Goal: Task Accomplishment & Management: Manage account settings

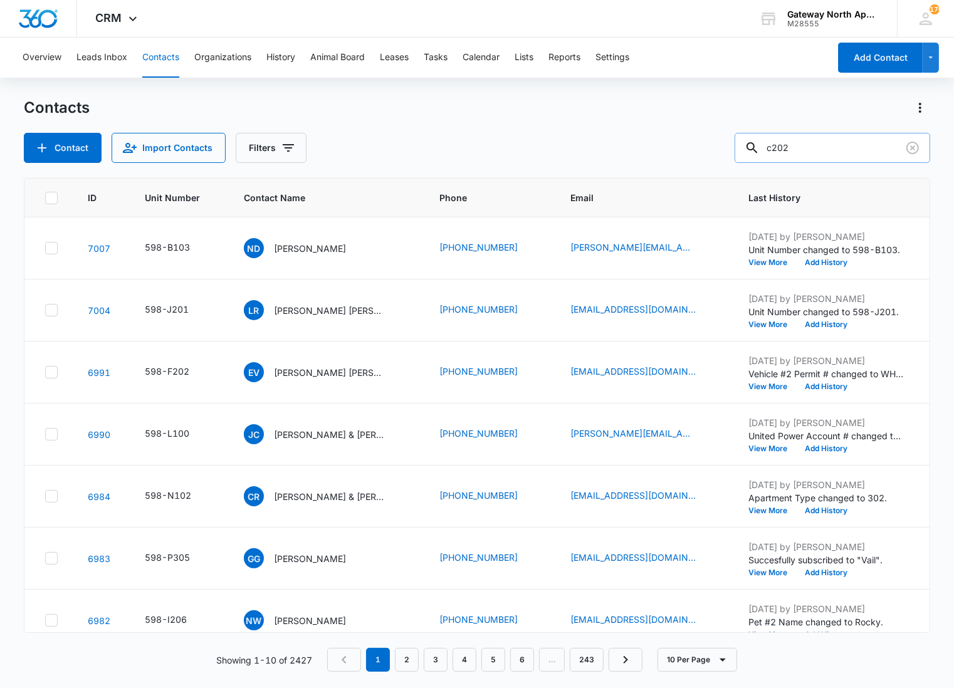
type input "c202"
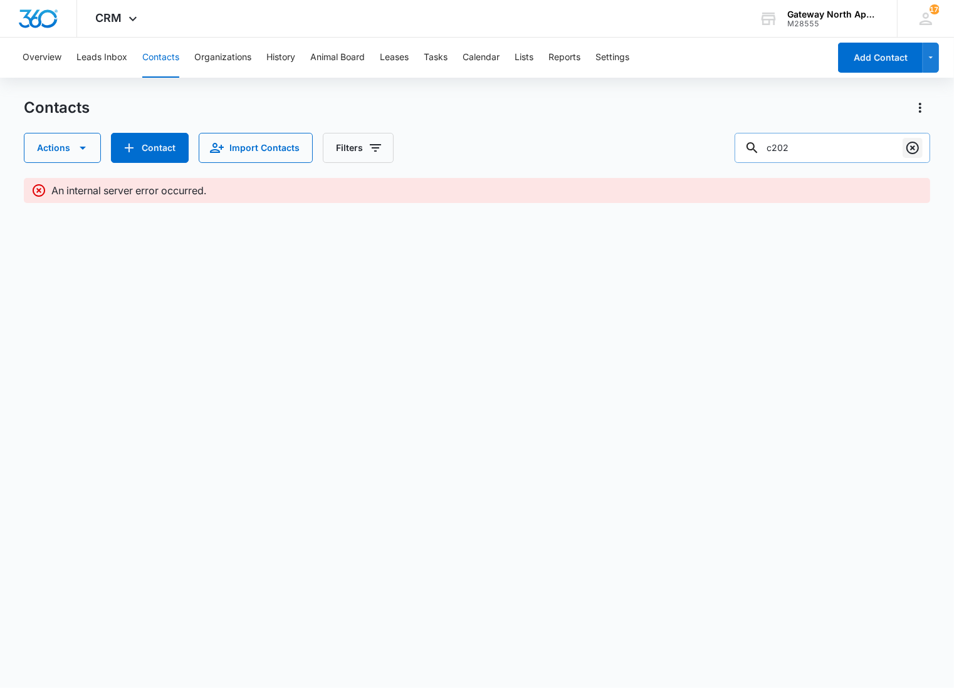
click at [908, 150] on icon "Clear" at bounding box center [912, 148] width 13 height 13
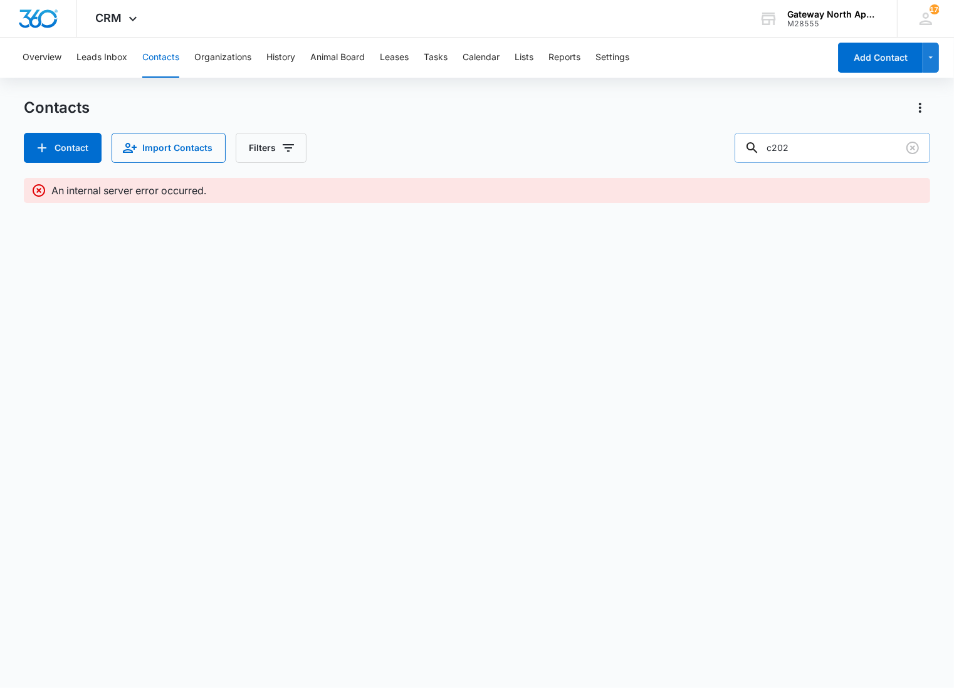
type input "c202"
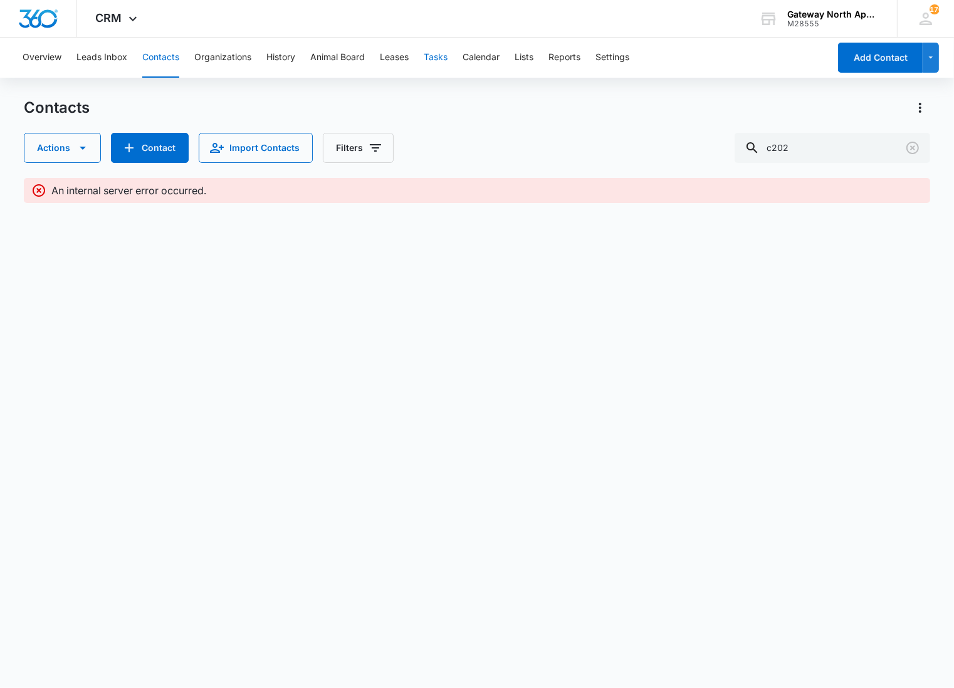
click at [436, 55] on button "Tasks" at bounding box center [436, 58] width 24 height 40
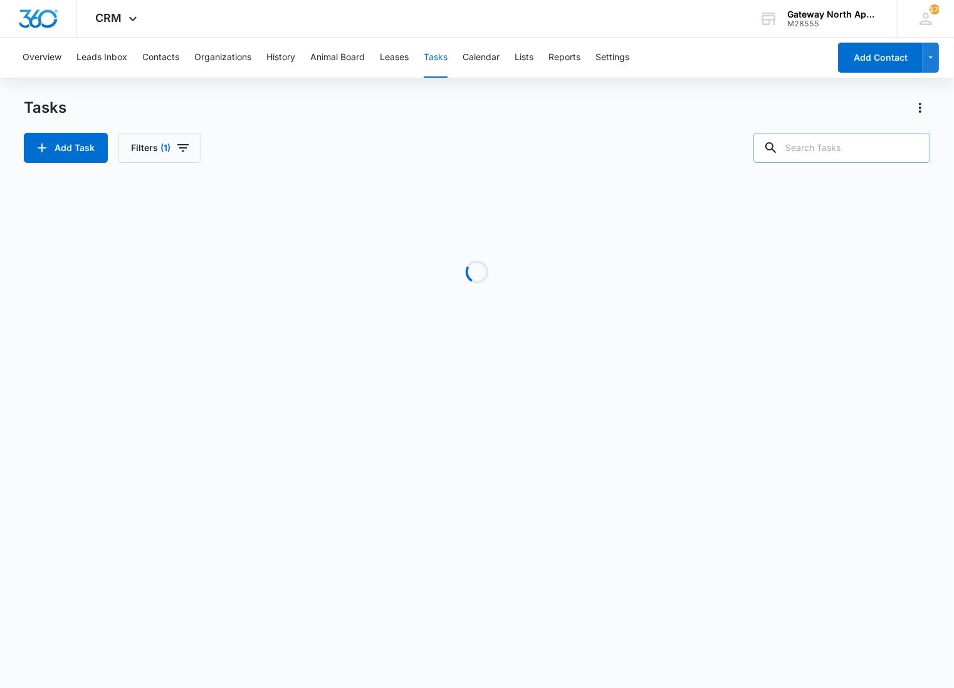
click at [881, 138] on input "text" at bounding box center [841, 148] width 177 height 30
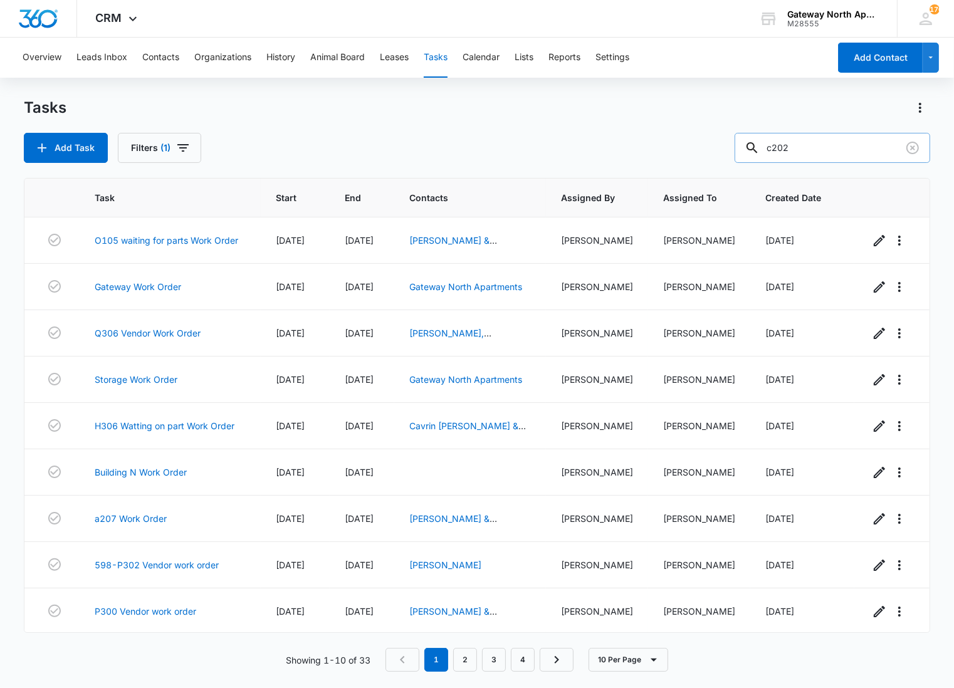
type input "c202"
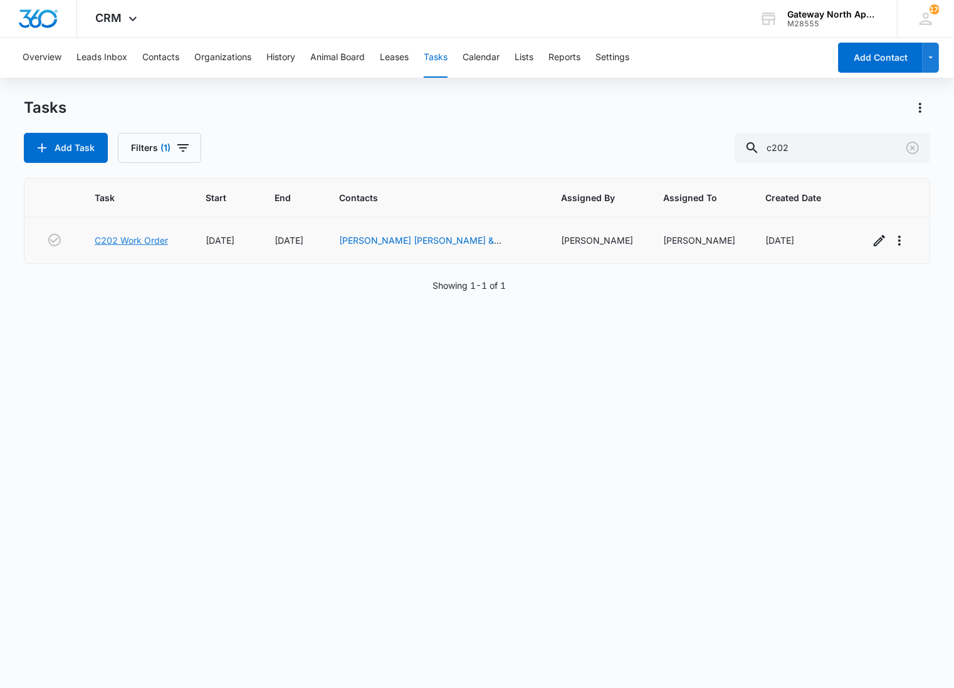
click at [158, 241] on link "C202 Work Order" at bounding box center [131, 240] width 73 height 13
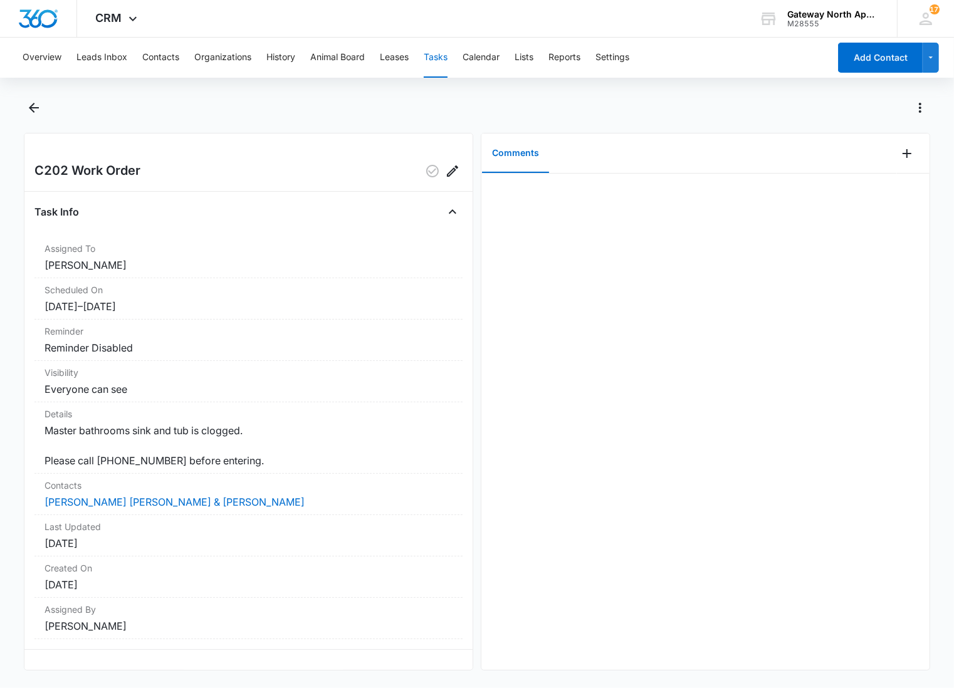
click at [702, 407] on div at bounding box center [705, 422] width 448 height 496
click at [43, 105] on button "Back" at bounding box center [33, 108] width 19 height 20
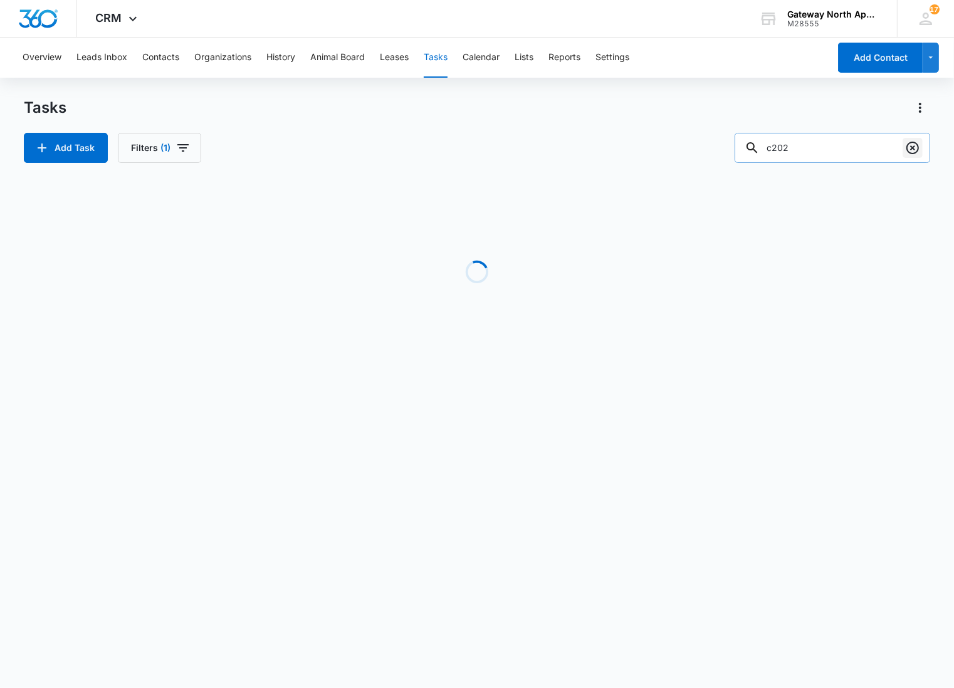
click at [904, 155] on button "Clear" at bounding box center [913, 148] width 20 height 20
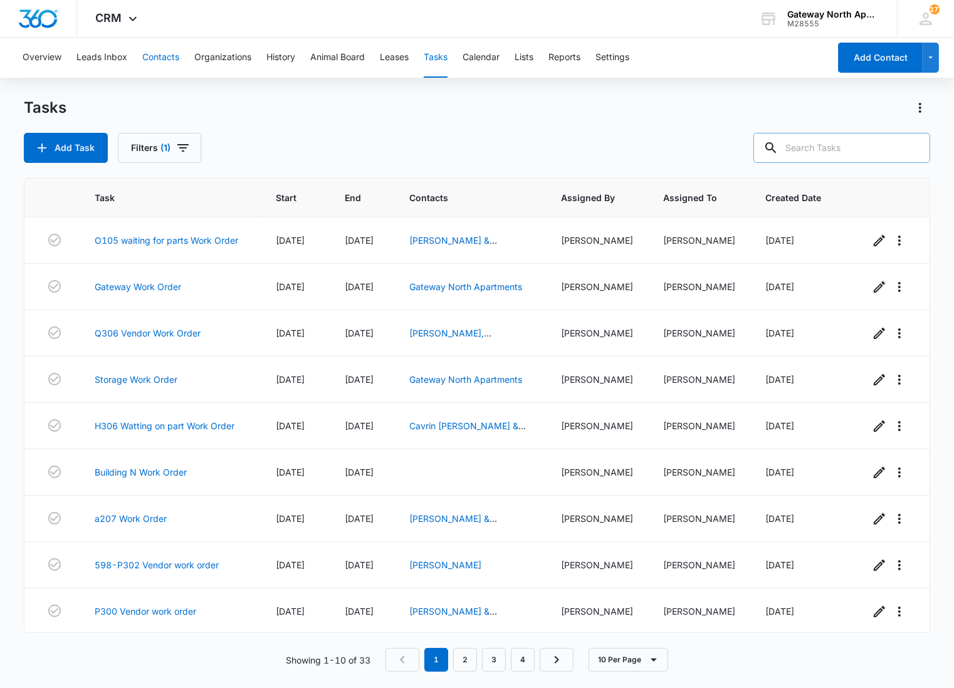
click at [157, 58] on button "Contacts" at bounding box center [160, 58] width 37 height 40
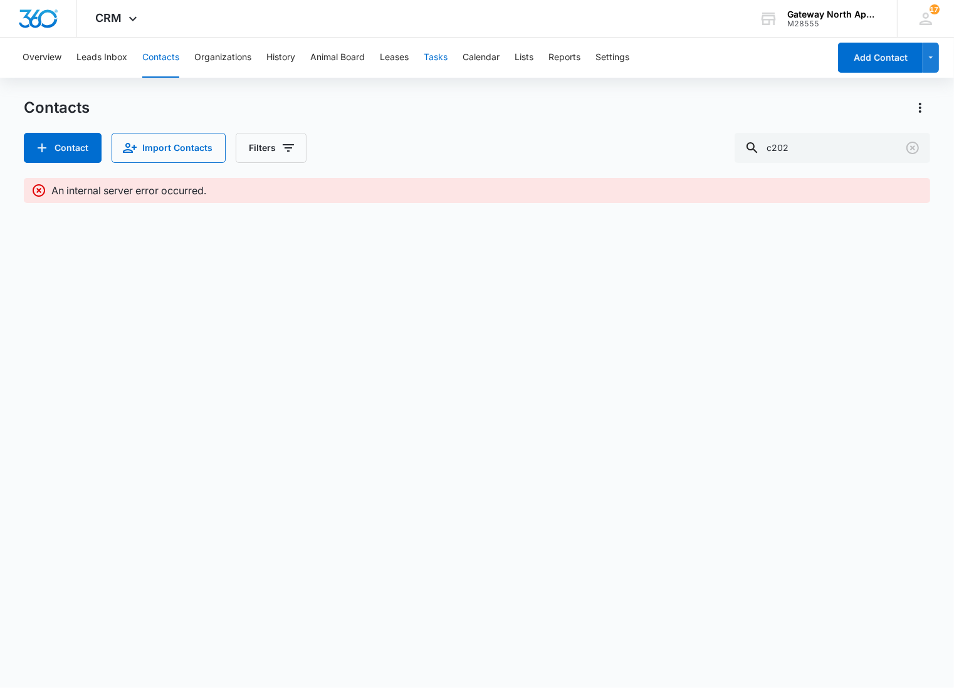
click at [441, 57] on button "Tasks" at bounding box center [436, 58] width 24 height 40
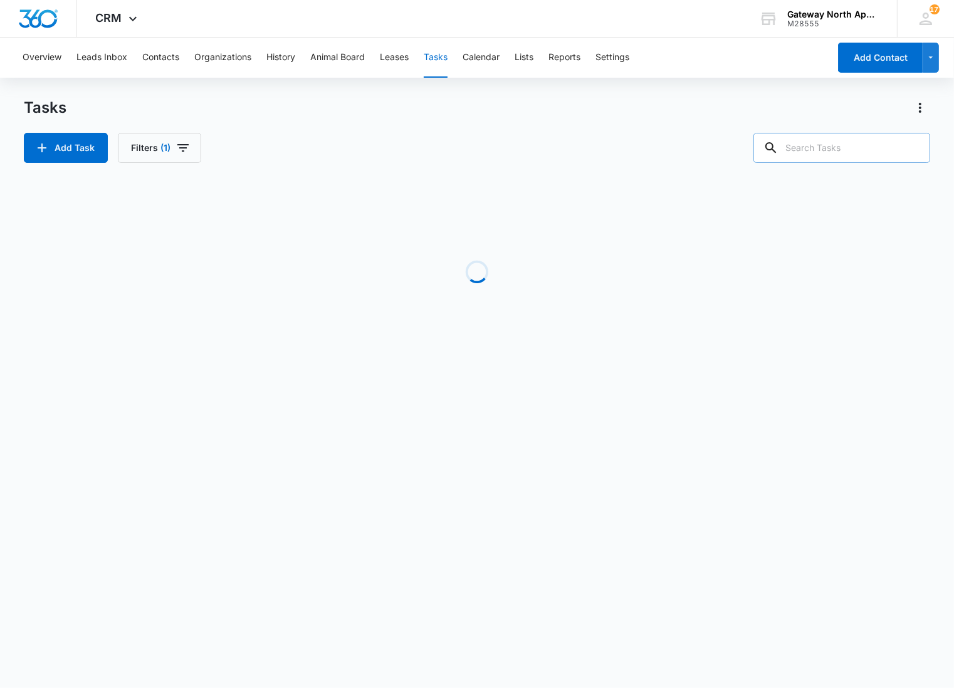
click at [832, 147] on input "text" at bounding box center [841, 148] width 177 height 30
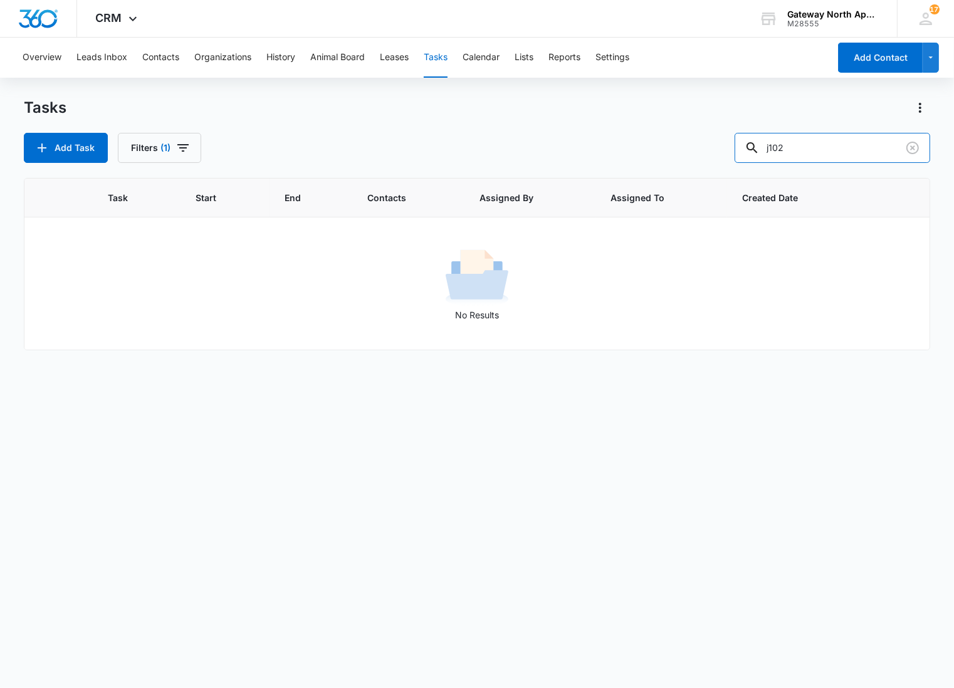
drag, startPoint x: 829, startPoint y: 147, endPoint x: 686, endPoint y: 142, distance: 142.4
click at [686, 142] on div "Add Task Filters (1) j102" at bounding box center [477, 148] width 906 height 30
type input "r305"
click at [169, 145] on span "(1)" at bounding box center [165, 148] width 10 height 9
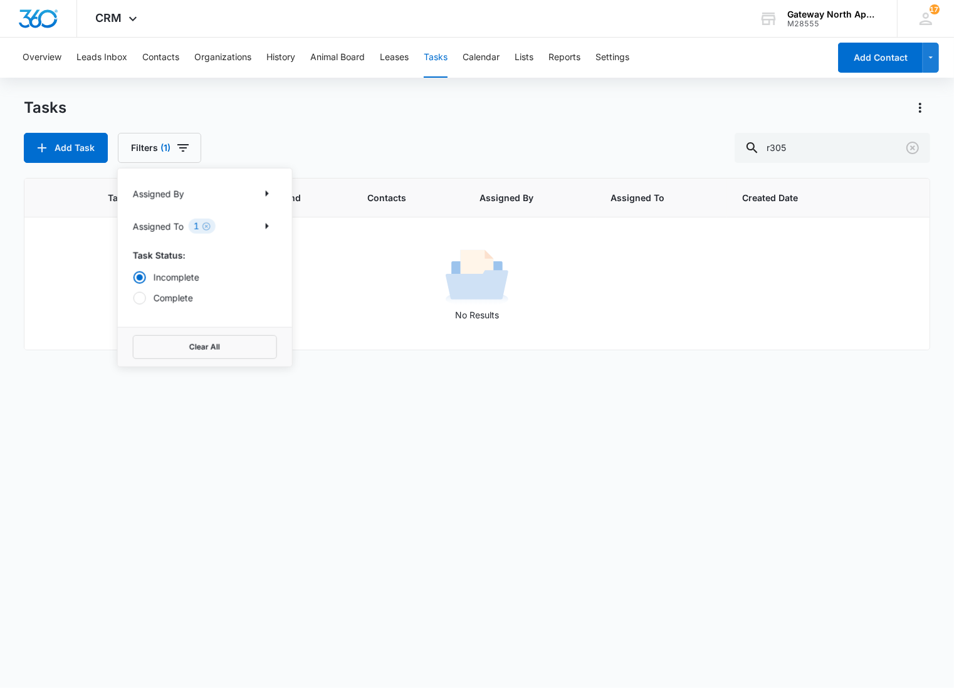
click at [204, 226] on icon "Clear" at bounding box center [206, 226] width 9 height 9
click at [355, 123] on div "Tasks Add Task Filters r305" at bounding box center [477, 130] width 906 height 65
click at [177, 145] on button "Filters" at bounding box center [153, 148] width 71 height 30
click at [148, 300] on label "Complete" at bounding box center [205, 297] width 144 height 13
click at [134, 298] on input "Complete" at bounding box center [133, 298] width 1 height 1
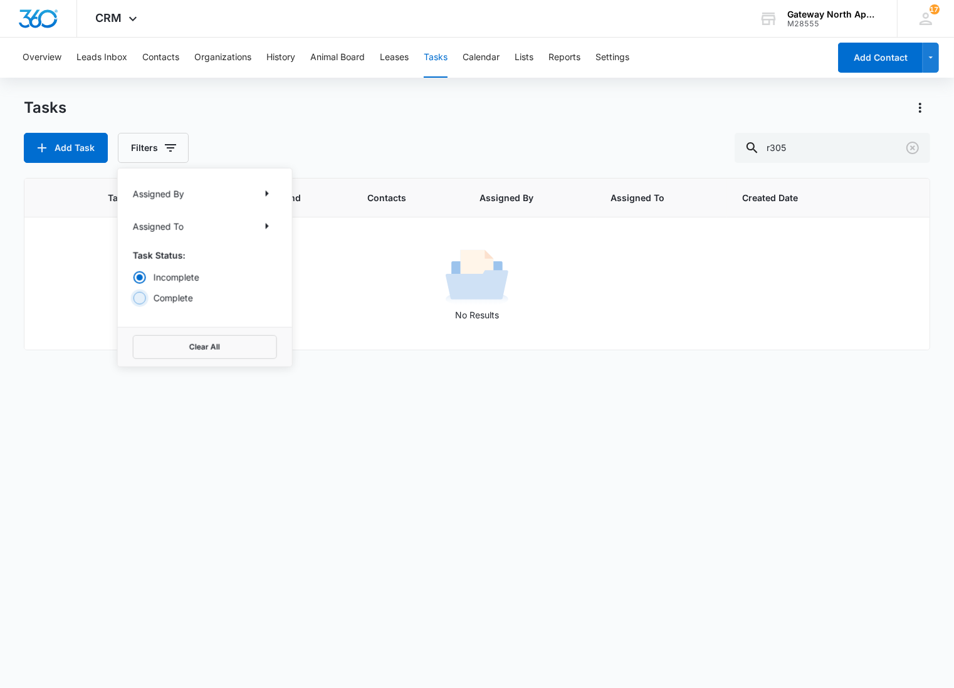
radio input "false"
radio input "true"
click at [402, 127] on div "Tasks Add Task Filters Assigned By Assigned To Task Status: Incomplete Complete…" at bounding box center [477, 130] width 906 height 65
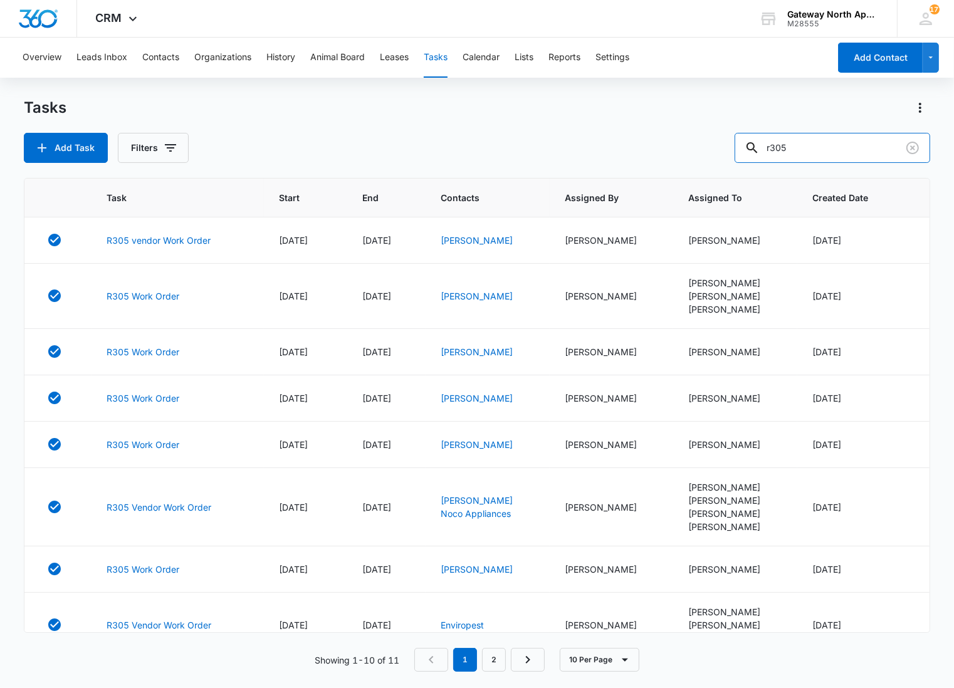
drag, startPoint x: 819, startPoint y: 145, endPoint x: 692, endPoint y: 155, distance: 127.1
click at [692, 155] on div "Add Task Filters r305" at bounding box center [477, 148] width 906 height 30
click at [453, 235] on link "Maria Root" at bounding box center [477, 240] width 72 height 11
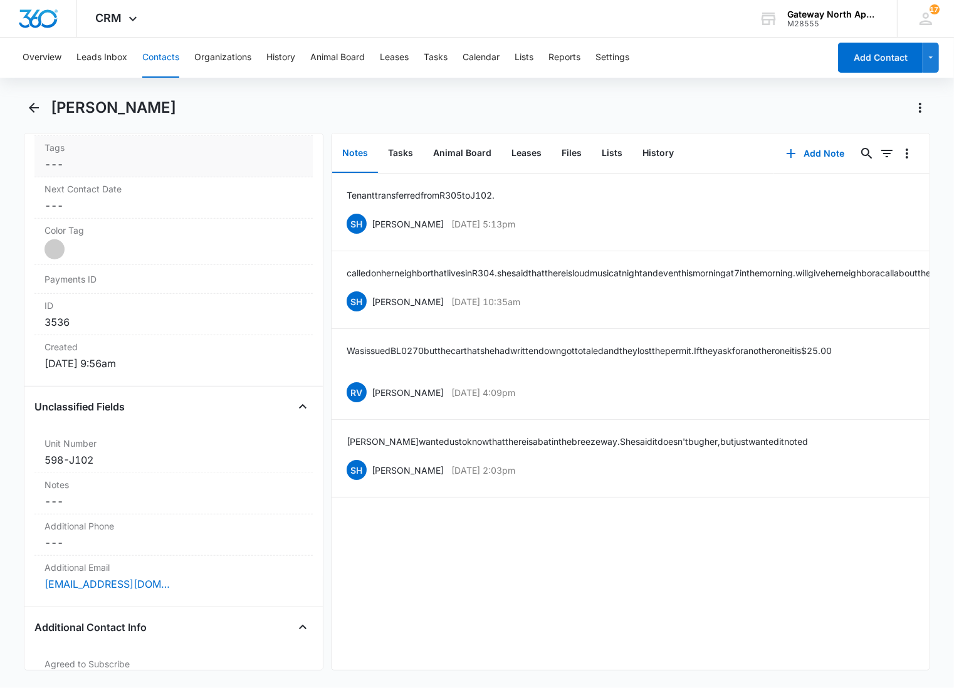
scroll to position [696, 0]
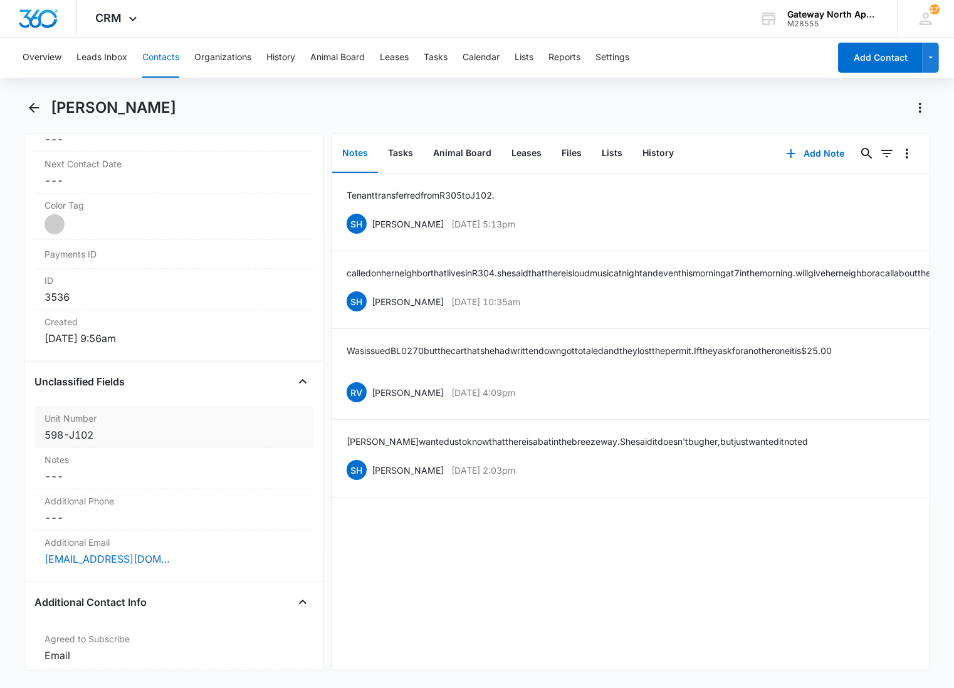
click at [162, 435] on div "598-J102" at bounding box center [174, 434] width 258 height 15
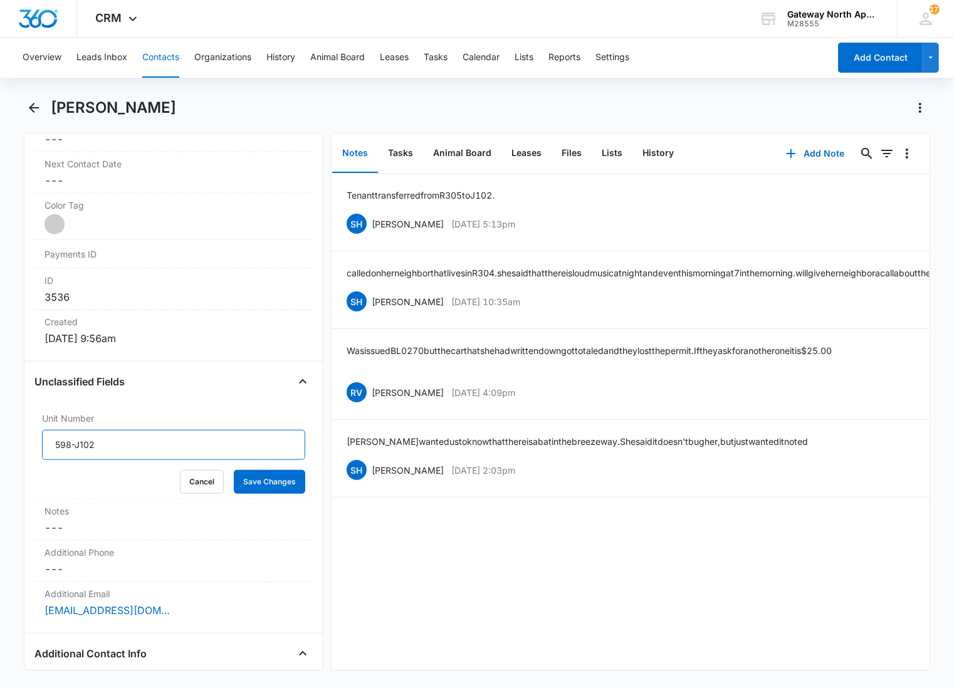
drag, startPoint x: 187, startPoint y: 453, endPoint x: -1, endPoint y: 441, distance: 188.5
click at [0, 441] on html "CRM Apps Reputation Websites Forms CRM Email Social Content Ads Intelligence Fi…" at bounding box center [477, 344] width 954 height 688
type input "598-J102"
click at [234, 470] on button "Save Changes" at bounding box center [269, 482] width 71 height 24
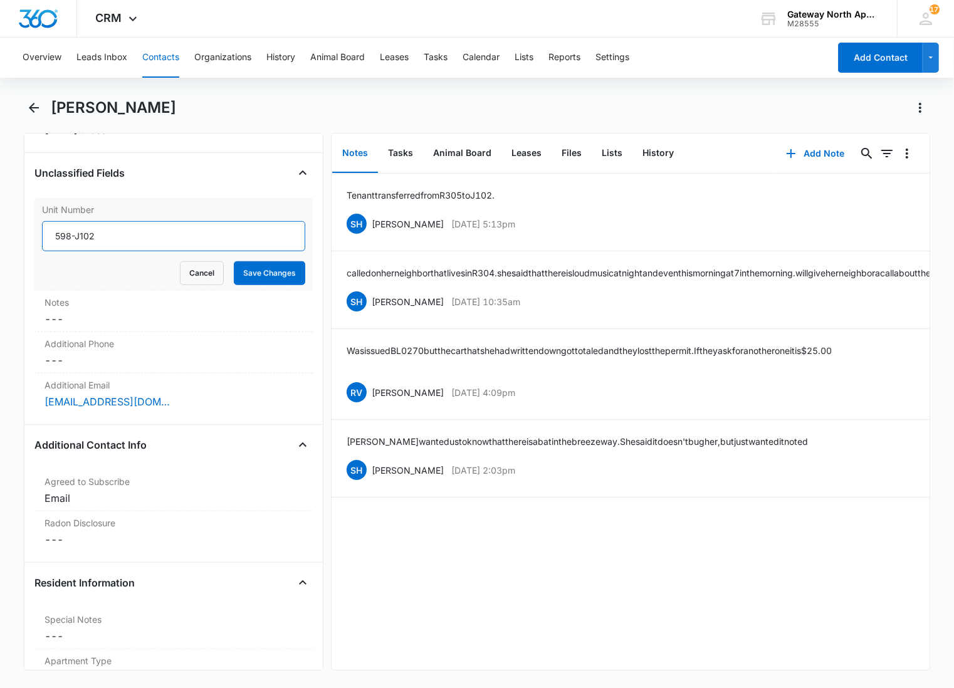
scroll to position [975, 0]
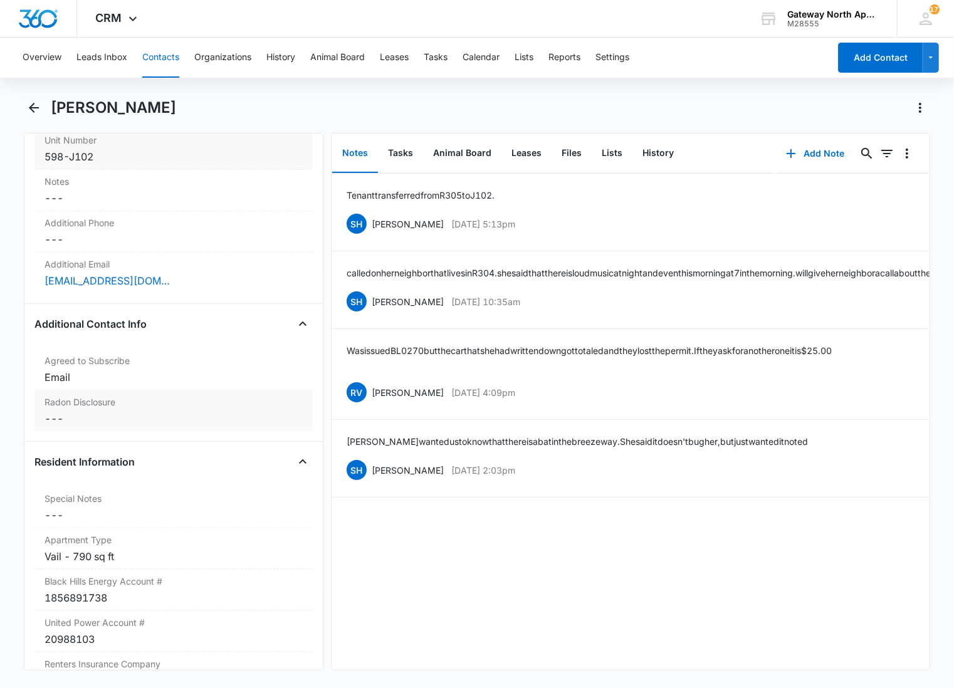
click at [170, 406] on label "Radon Disclosure" at bounding box center [174, 402] width 258 height 13
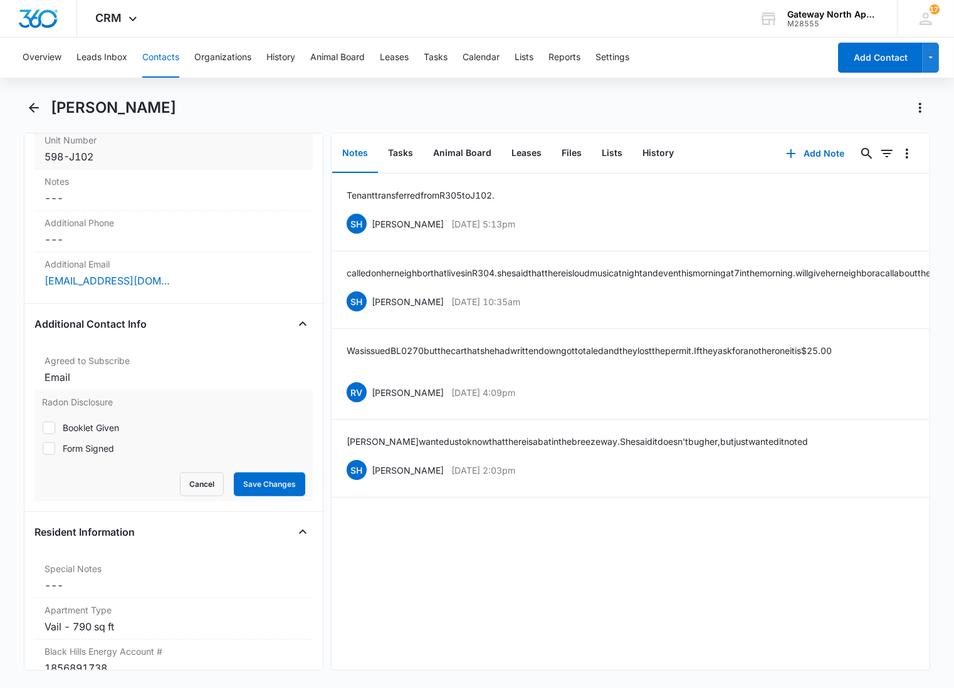
click at [58, 448] on label "Form Signed" at bounding box center [173, 448] width 263 height 13
click at [43, 448] on input "Form Signed" at bounding box center [42, 448] width 1 height 1
checkbox input "true"
click at [266, 484] on button "Save Changes" at bounding box center [269, 485] width 71 height 24
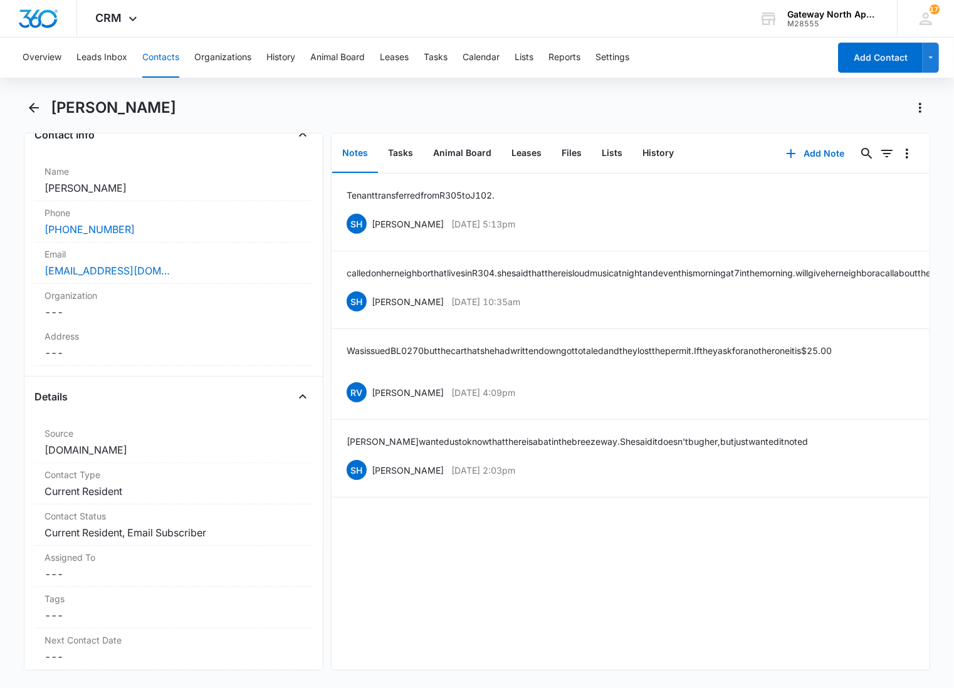
scroll to position [209, 0]
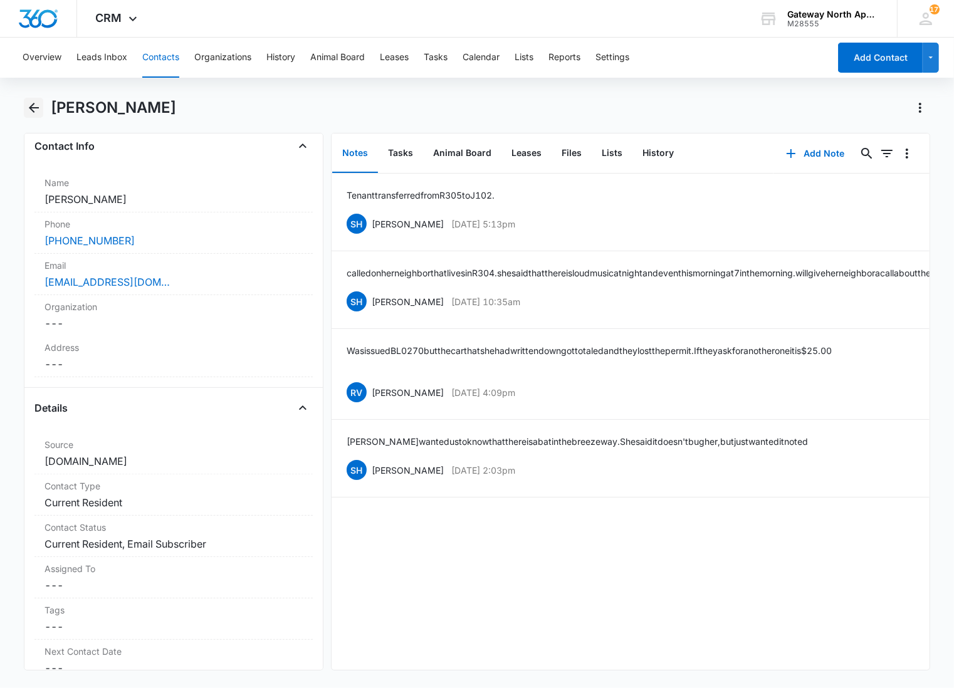
click at [41, 103] on button "Back" at bounding box center [33, 108] width 19 height 20
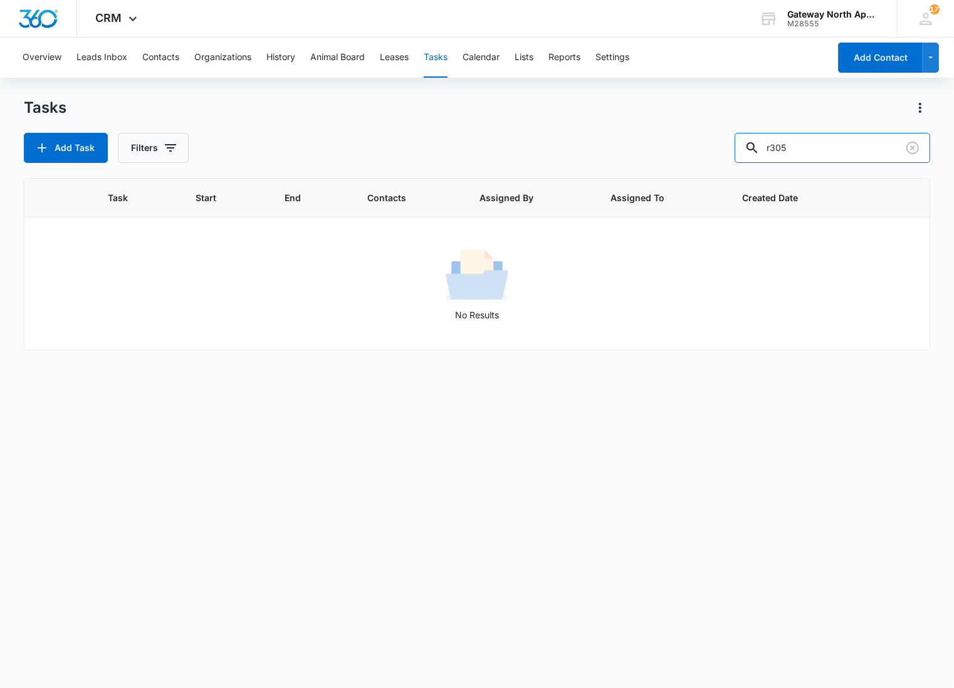
drag, startPoint x: 812, startPoint y: 151, endPoint x: 682, endPoint y: 148, distance: 129.8
click at [682, 148] on div "Add Task Filters r305" at bounding box center [477, 148] width 906 height 30
type input "j102"
click at [168, 57] on button "Contacts" at bounding box center [160, 58] width 37 height 40
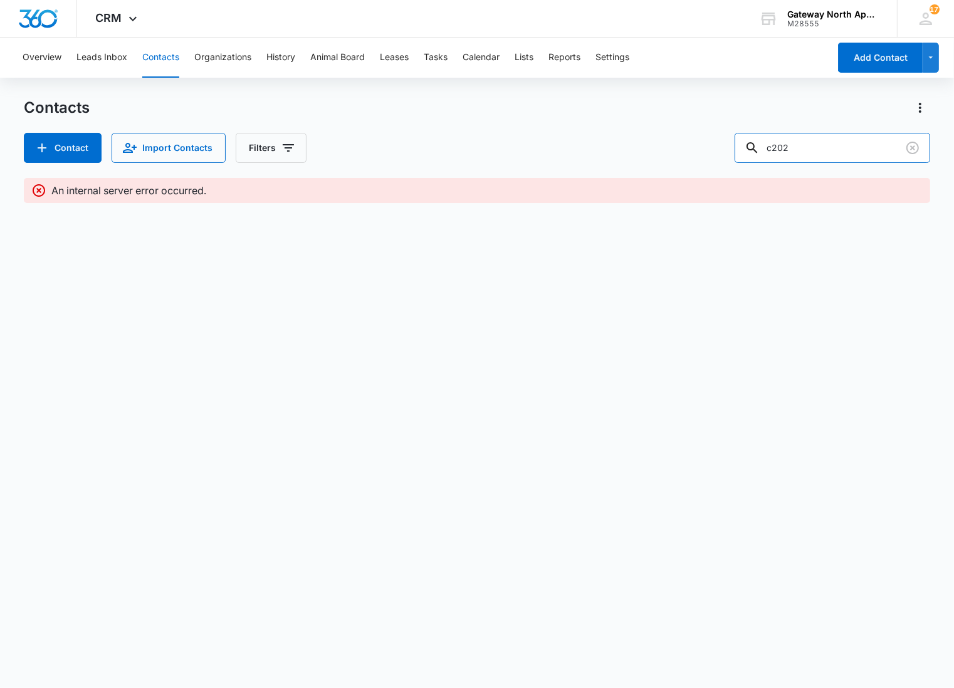
drag, startPoint x: 851, startPoint y: 152, endPoint x: 684, endPoint y: 158, distance: 166.9
click at [687, 160] on div "Contact Import Contacts Filters c202" at bounding box center [477, 148] width 906 height 30
type input "j102"
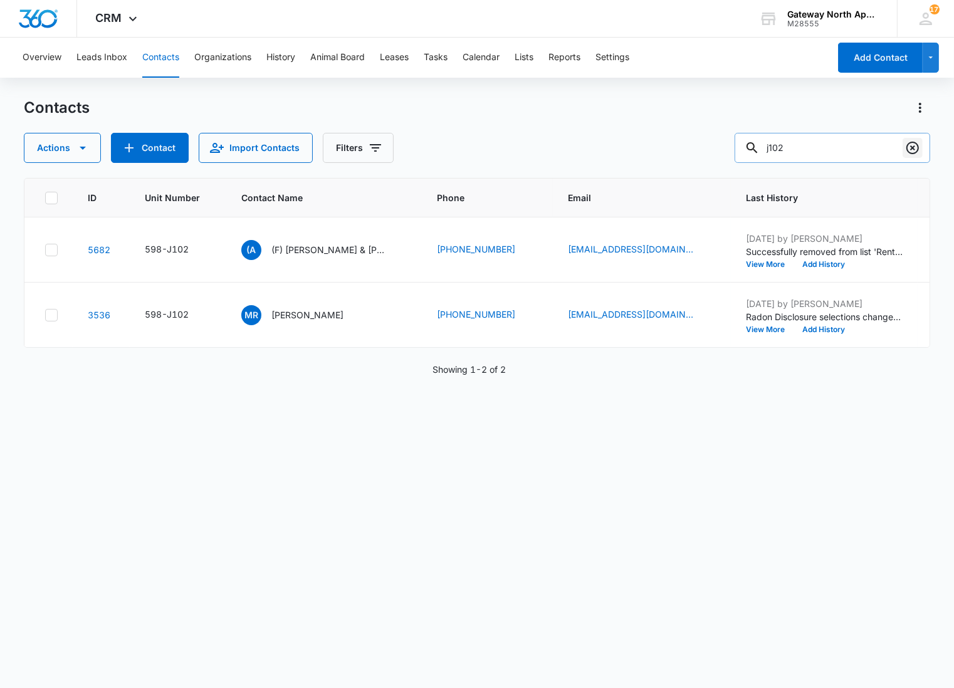
click at [912, 147] on icon "Clear" at bounding box center [912, 148] width 13 height 13
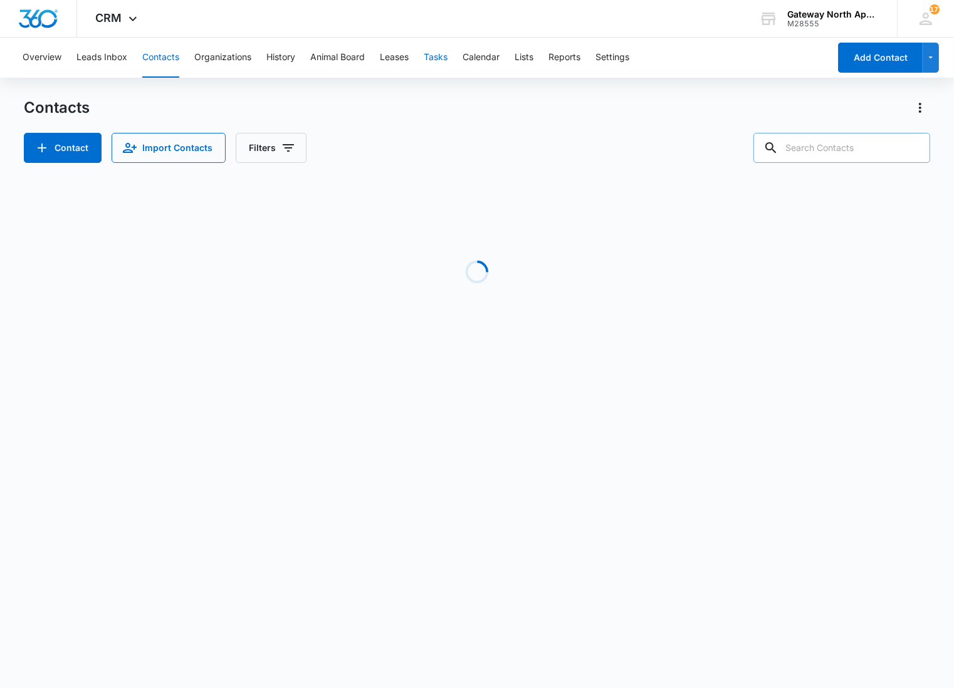
click at [434, 56] on button "Tasks" at bounding box center [436, 58] width 24 height 40
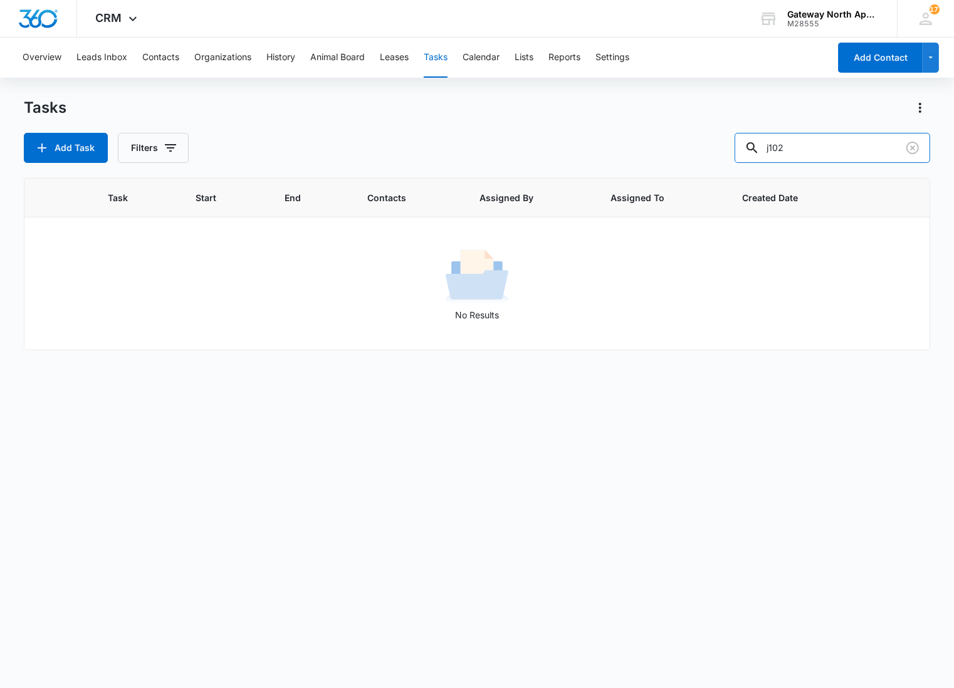
drag, startPoint x: 843, startPoint y: 149, endPoint x: 716, endPoint y: 158, distance: 127.6
click at [716, 158] on div "Add Task Filters j102" at bounding box center [477, 148] width 906 height 30
type input "k103"
click at [174, 150] on icon "button" at bounding box center [170, 147] width 15 height 15
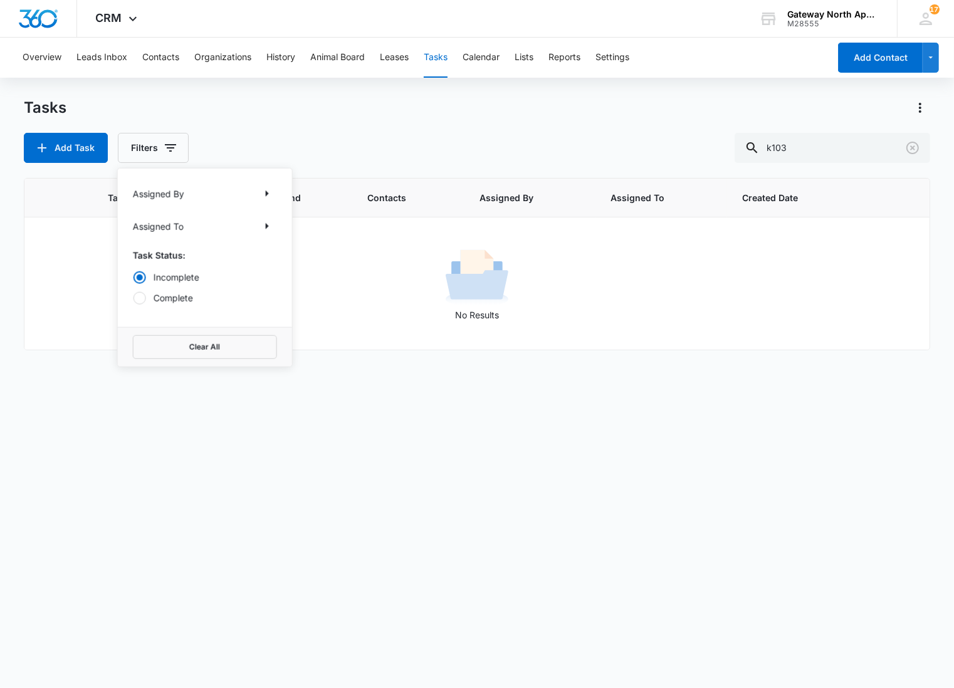
click at [145, 296] on label "Complete" at bounding box center [205, 297] width 144 height 13
click at [134, 298] on input "Complete" at bounding box center [133, 298] width 1 height 1
radio input "false"
radio input "true"
click at [365, 111] on div "Tasks" at bounding box center [477, 108] width 906 height 20
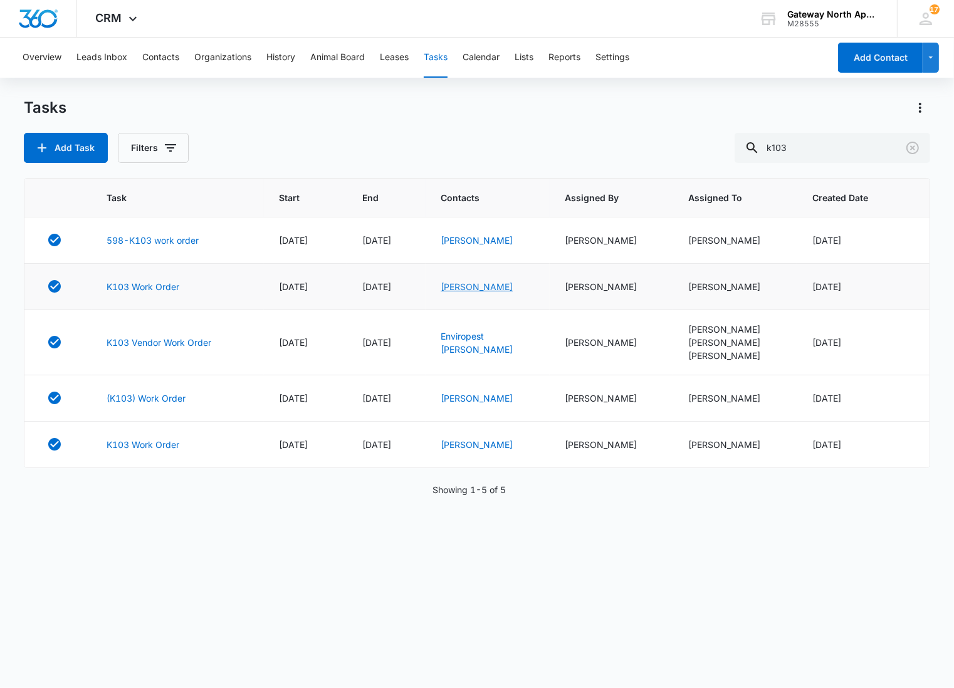
click at [455, 290] on link "Kelley Lancaster" at bounding box center [477, 286] width 72 height 11
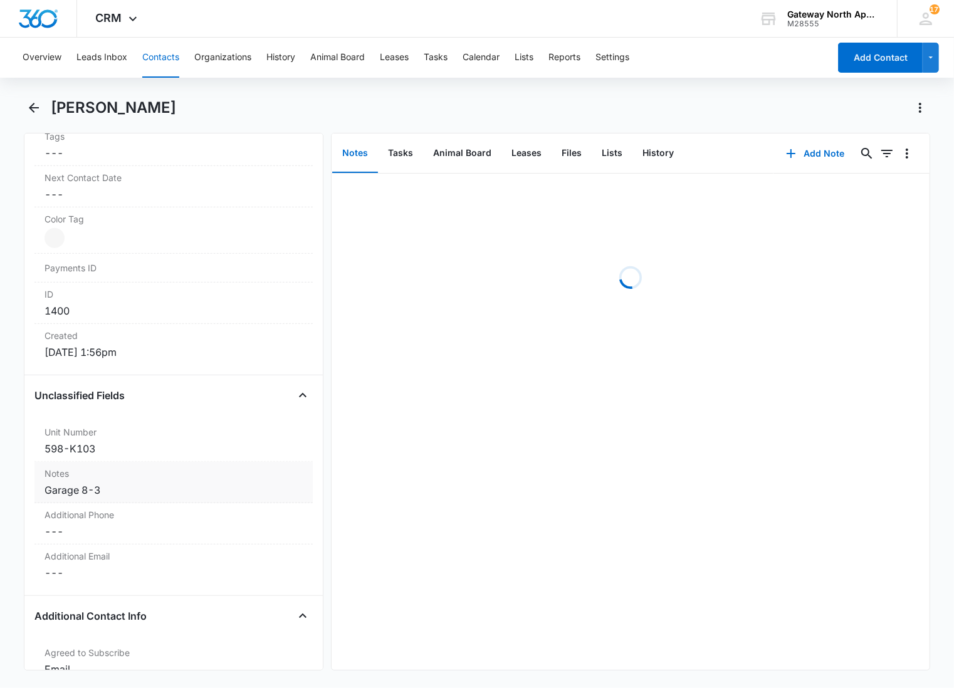
scroll to position [766, 0]
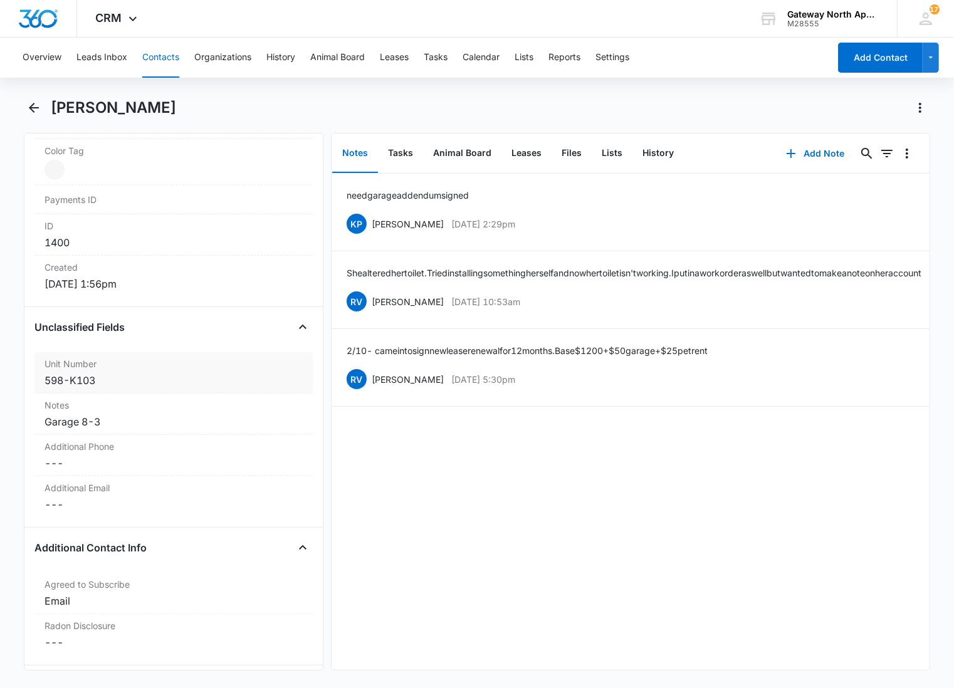
click at [140, 392] on div "Unit Number Cancel Save Changes 598-K103" at bounding box center [173, 372] width 278 height 41
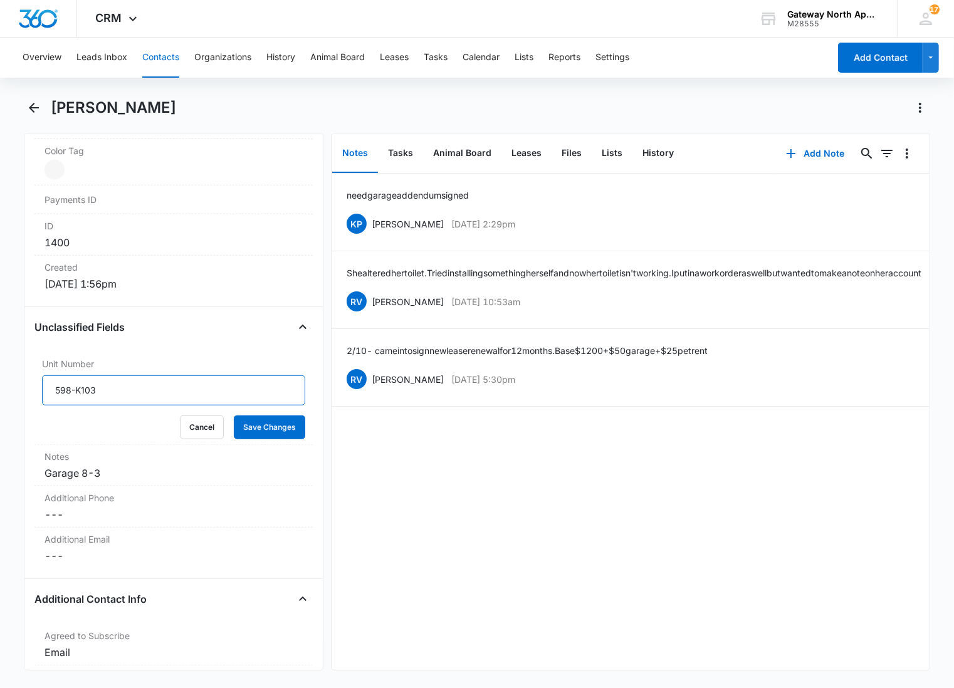
drag, startPoint x: 129, startPoint y: 400, endPoint x: -1, endPoint y: 399, distance: 130.4
click at [0, 399] on html "CRM Apps Reputation Websites Forms CRM Email Social Content Ads Intelligence Fi…" at bounding box center [477, 344] width 954 height 688
type input "598-K103"
click at [234, 416] on button "Save Changes" at bounding box center [269, 428] width 71 height 24
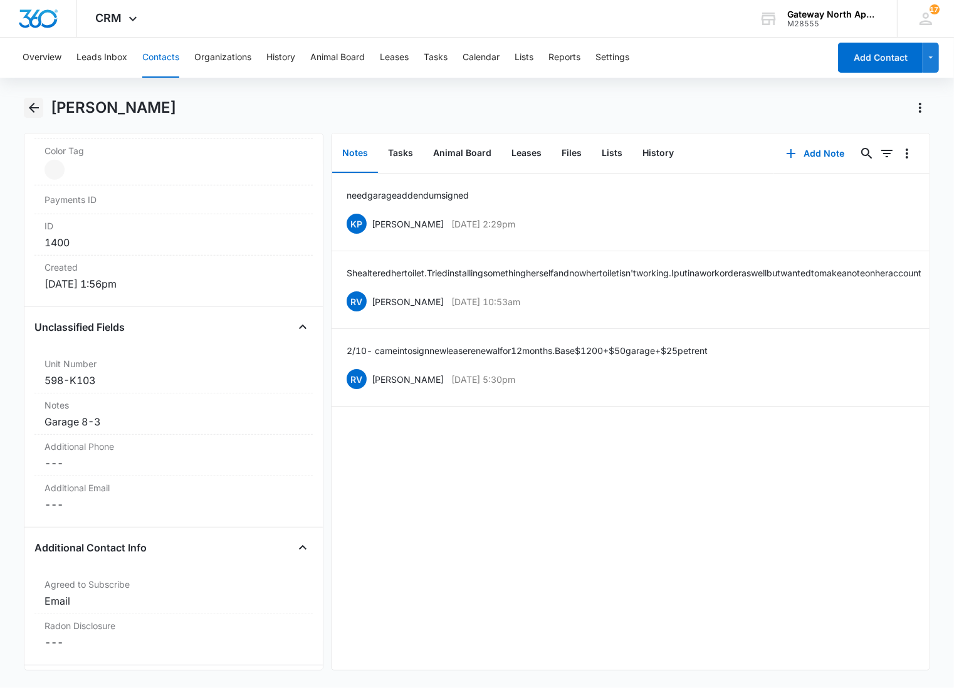
click at [36, 110] on icon "Back" at bounding box center [33, 107] width 15 height 15
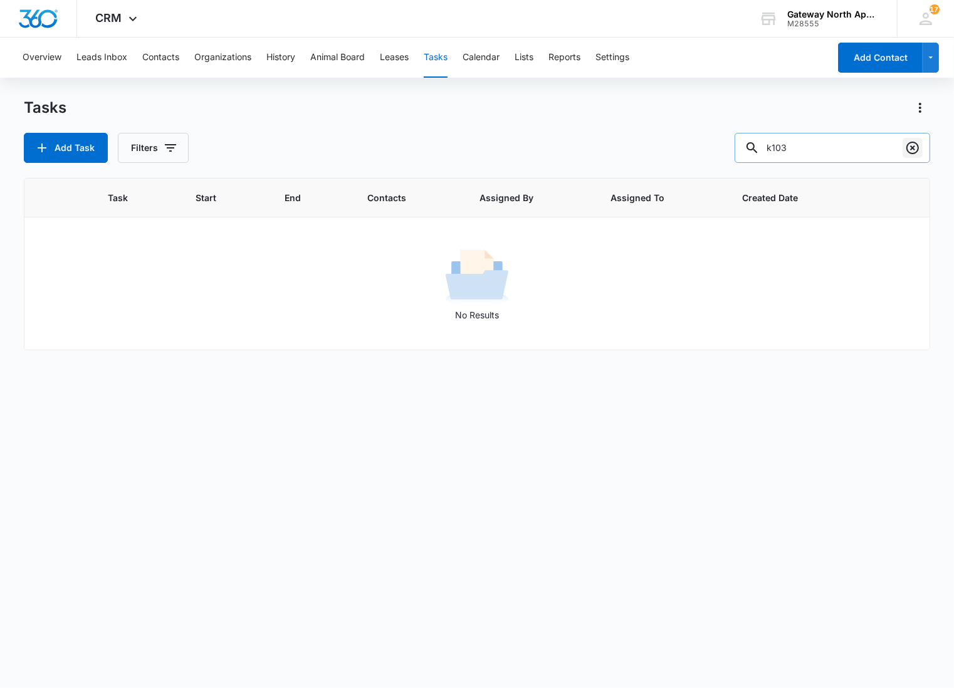
click at [915, 153] on icon "Clear" at bounding box center [912, 148] width 13 height 13
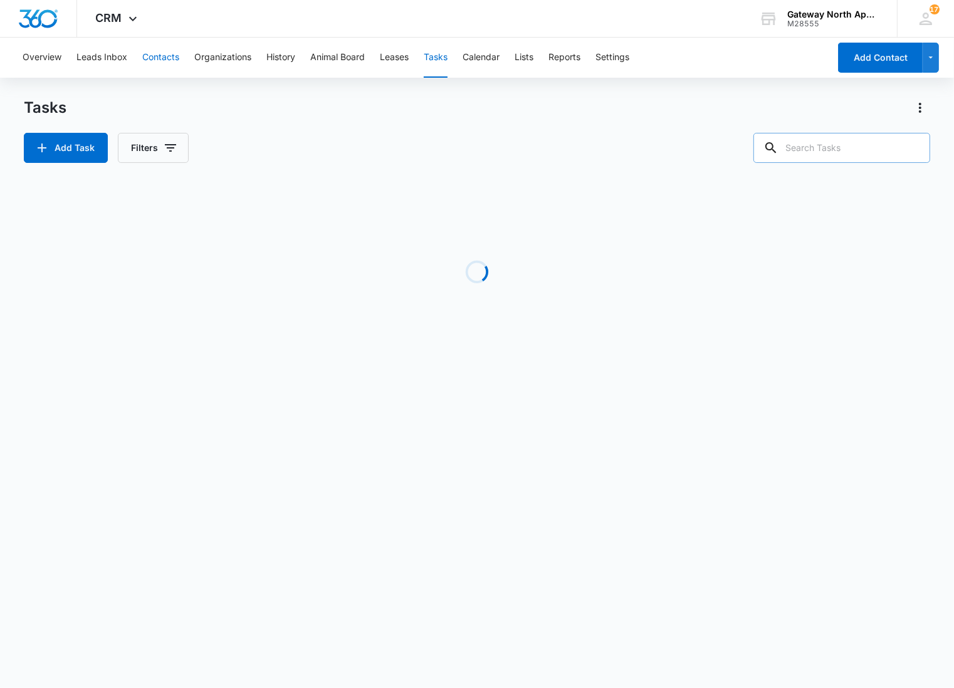
click at [148, 55] on button "Contacts" at bounding box center [160, 58] width 37 height 40
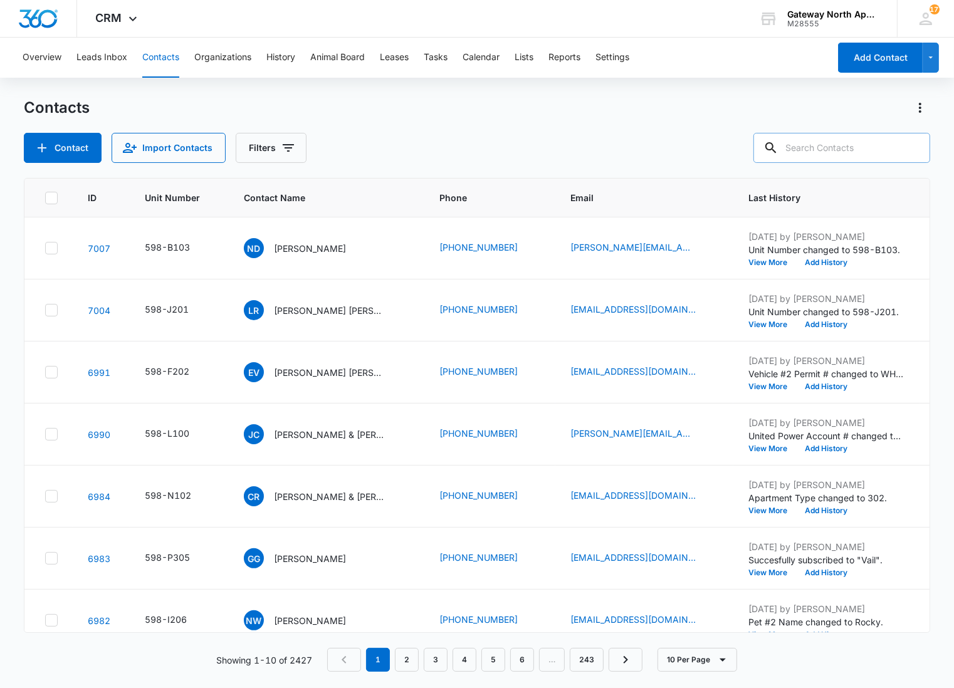
click at [876, 143] on input "text" at bounding box center [841, 148] width 177 height 30
type input "k103"
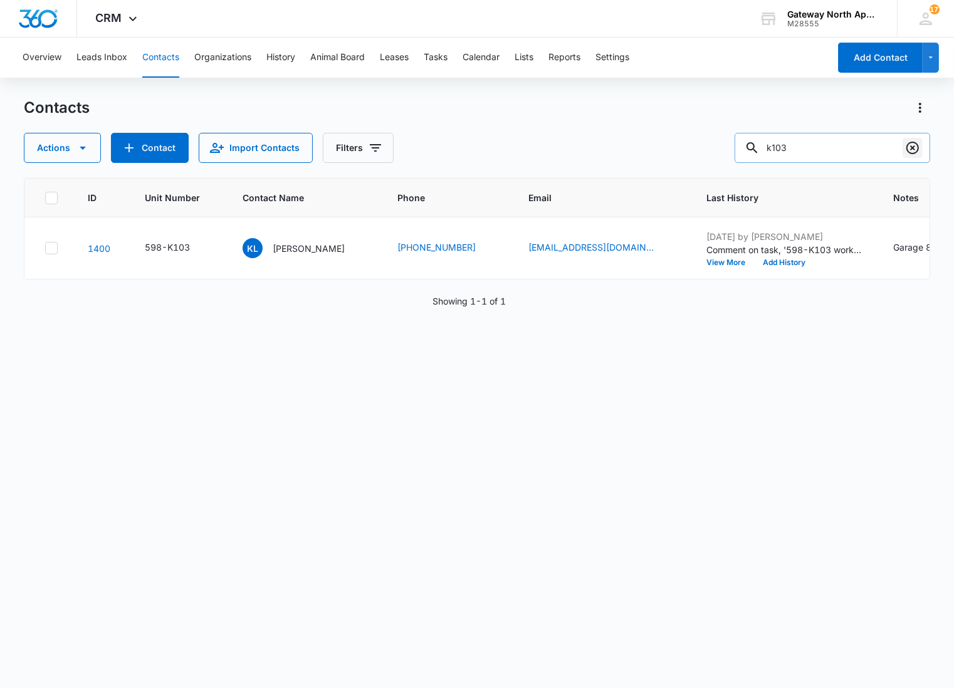
click at [915, 147] on icon "Clear" at bounding box center [912, 147] width 15 height 15
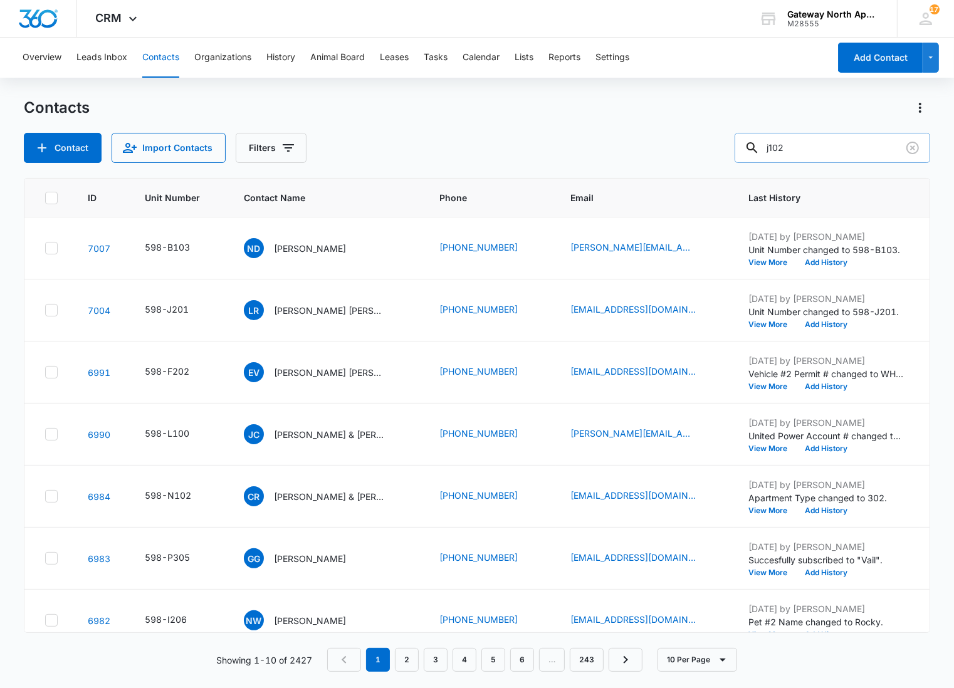
type input "j102"
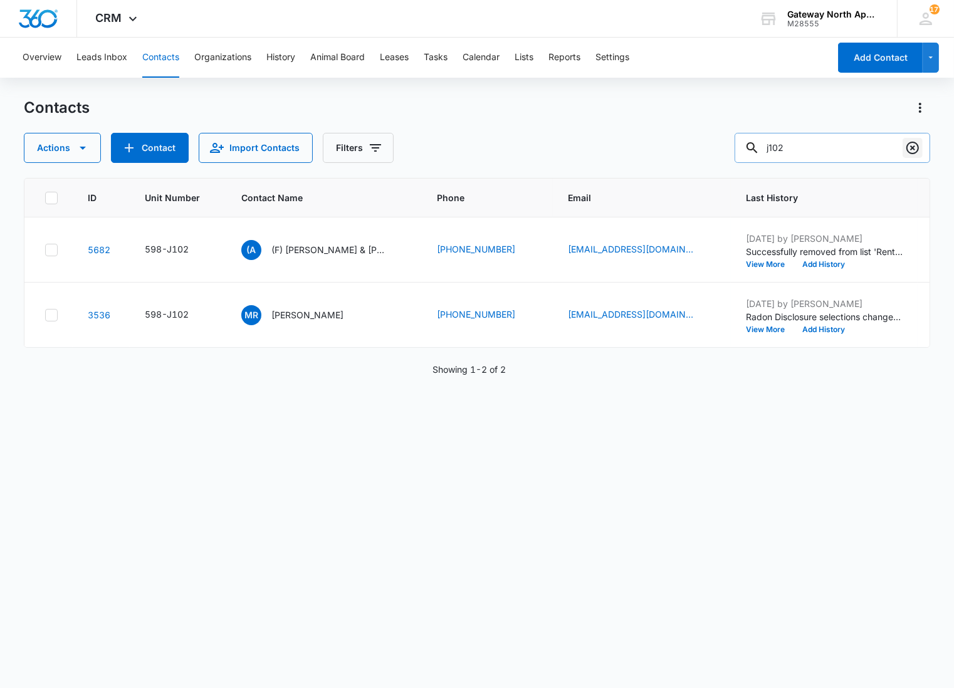
click at [917, 144] on icon "Clear" at bounding box center [912, 148] width 13 height 13
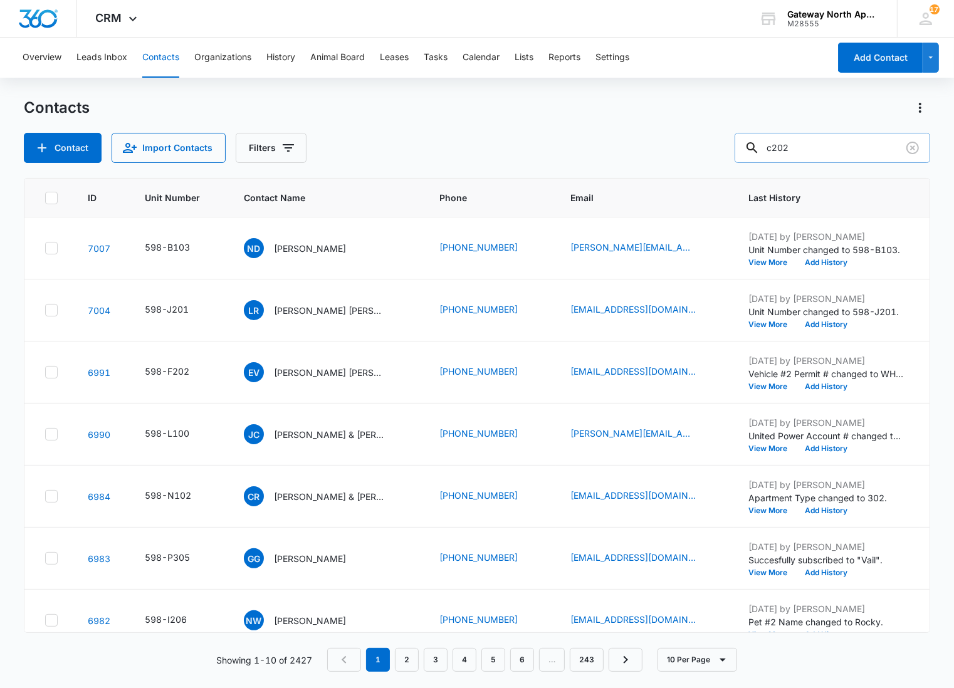
type input "c202"
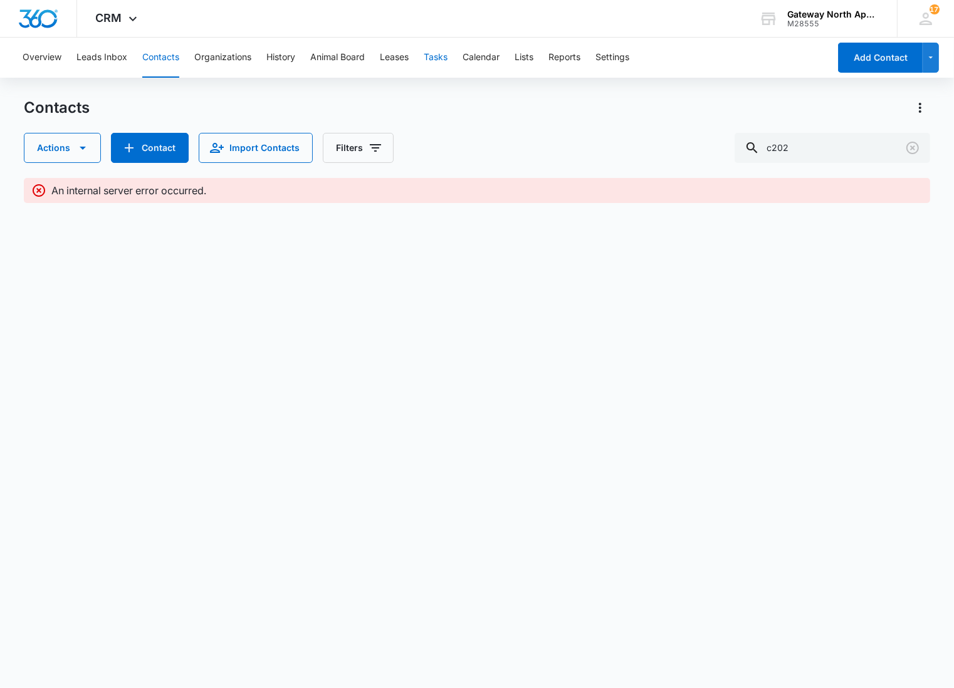
click at [448, 64] on button "Tasks" at bounding box center [436, 58] width 24 height 40
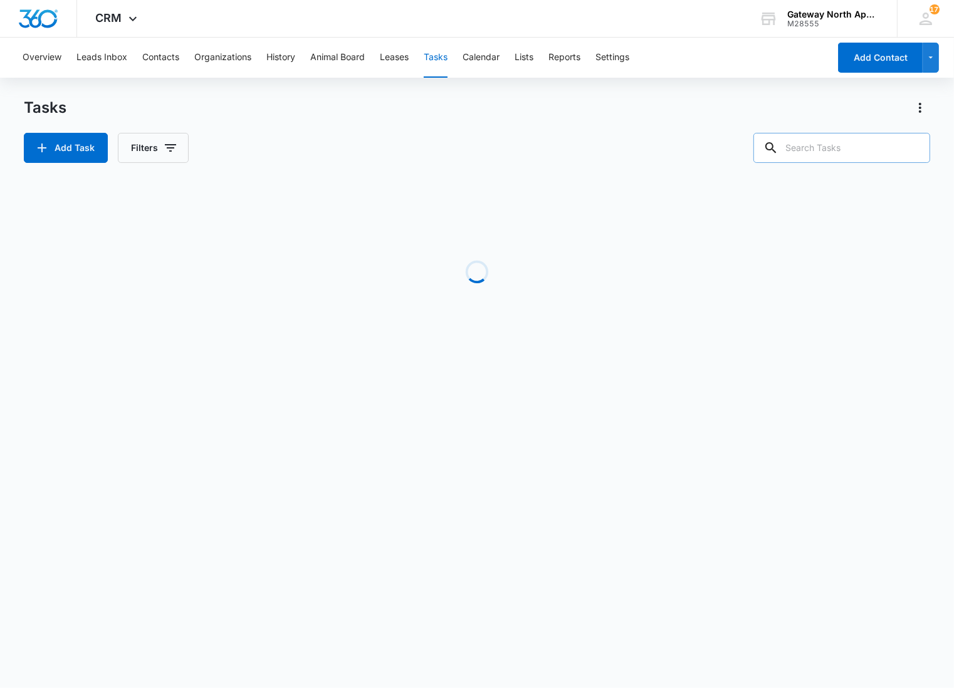
click at [781, 144] on div at bounding box center [771, 148] width 20 height 30
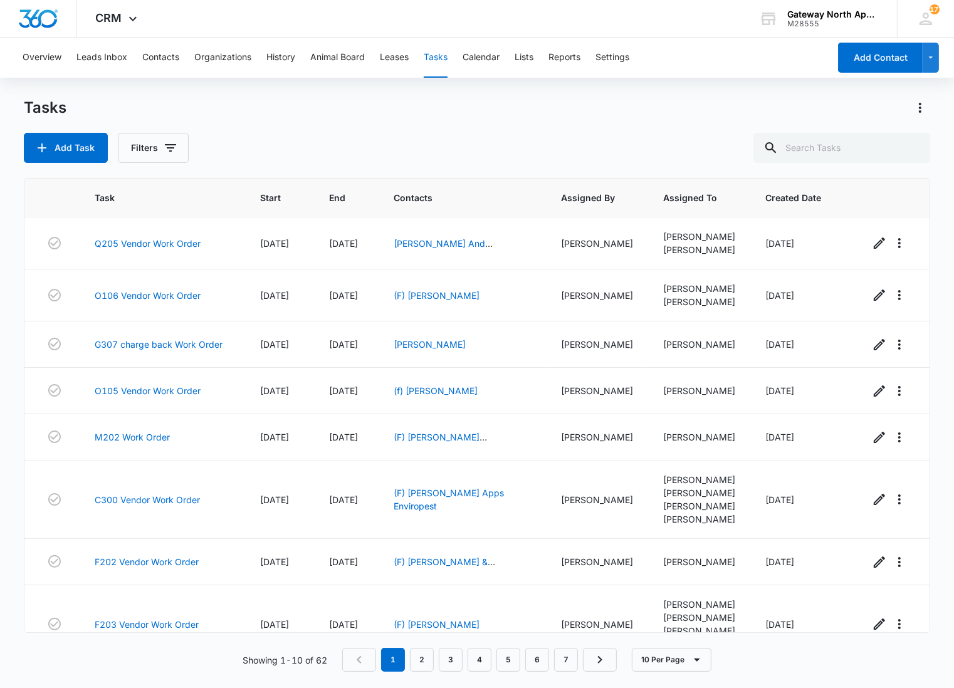
click at [862, 170] on div "Tasks Add Task Filters Task Start End Contacts Assigned By Assigned To Created …" at bounding box center [477, 392] width 906 height 589
click at [854, 158] on input "text" at bounding box center [841, 148] width 177 height 30
type input "c202"
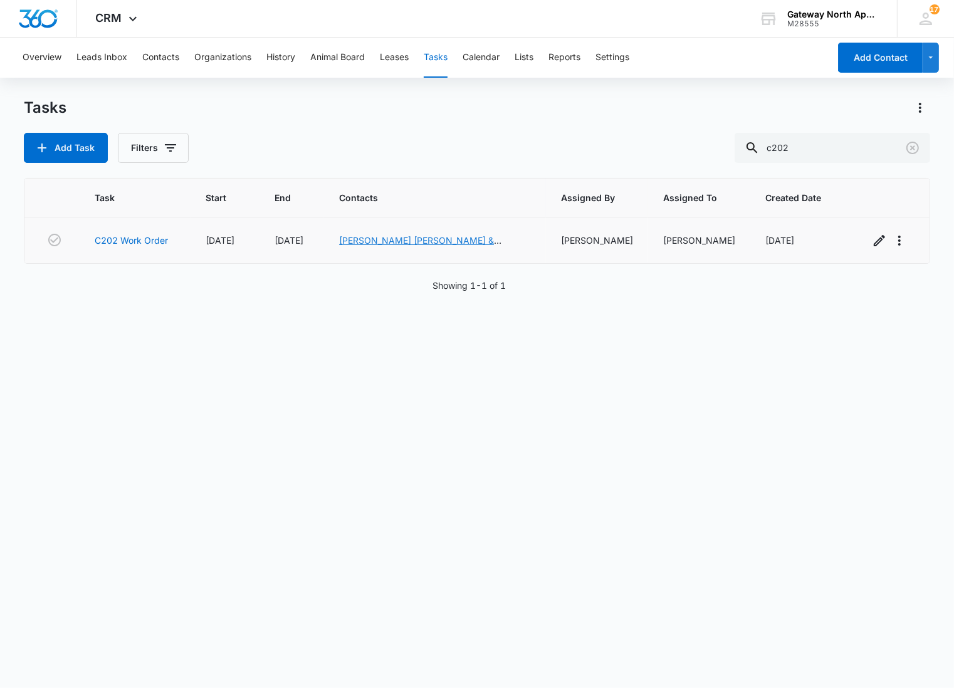
click at [434, 239] on link "[PERSON_NAME] [PERSON_NAME] & [PERSON_NAME]" at bounding box center [420, 247] width 162 height 24
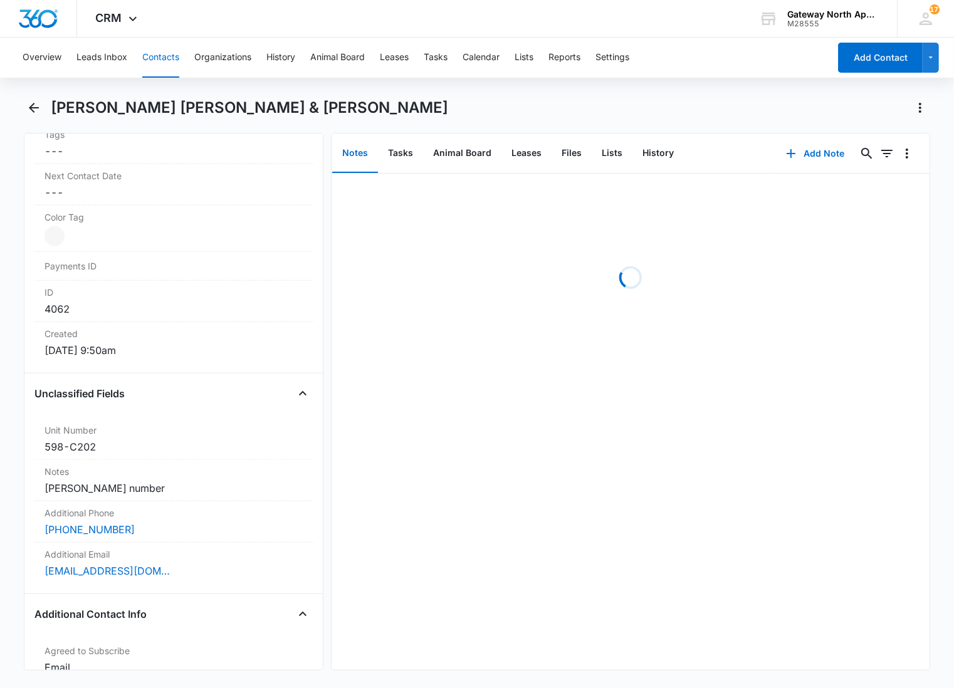
scroll to position [836, 0]
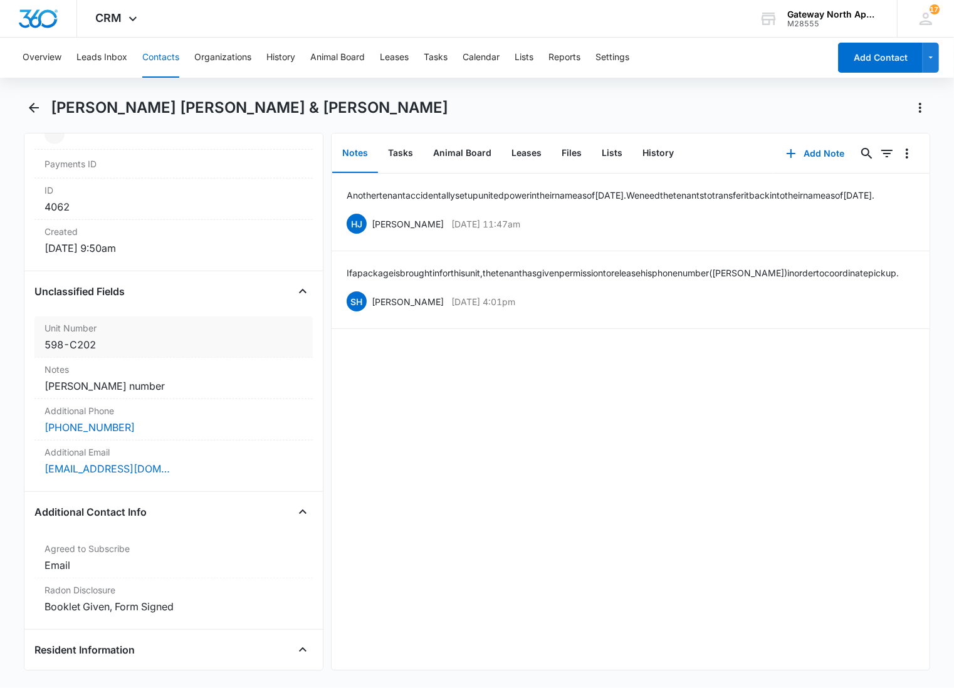
click at [164, 337] on div "Unit Number Cancel Save Changes 598-C202" at bounding box center [173, 337] width 278 height 41
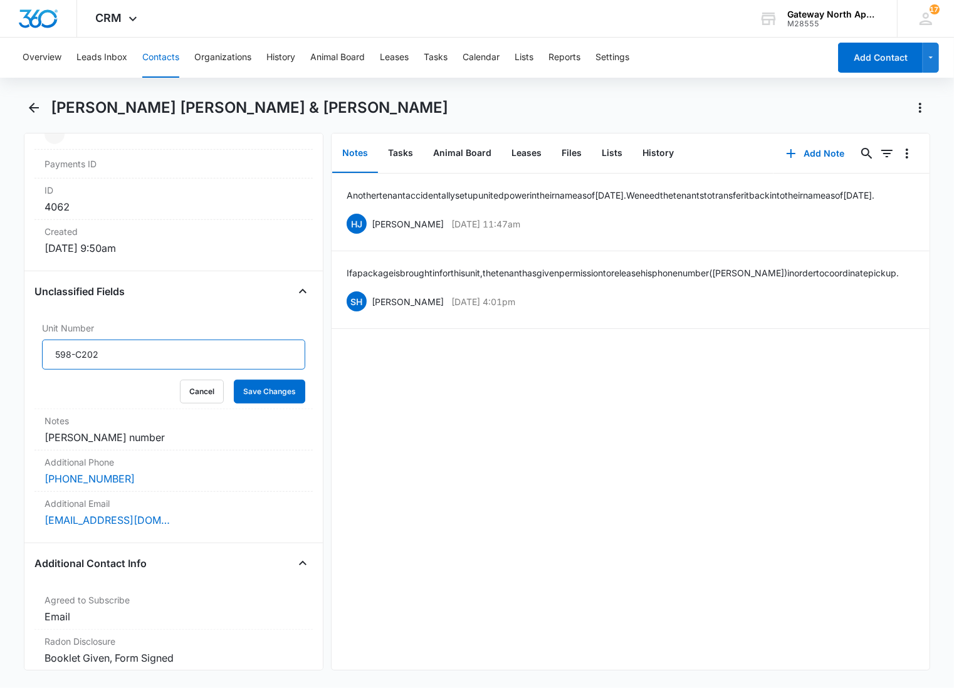
drag, startPoint x: 147, startPoint y: 341, endPoint x: -1, endPoint y: 340, distance: 147.9
click at [0, 340] on html "CRM Apps Reputation Websites Forms CRM Email Social Content Ads Intelligence Fi…" at bounding box center [477, 344] width 954 height 688
type input "598-C202"
click at [234, 380] on button "Save Changes" at bounding box center [269, 392] width 71 height 24
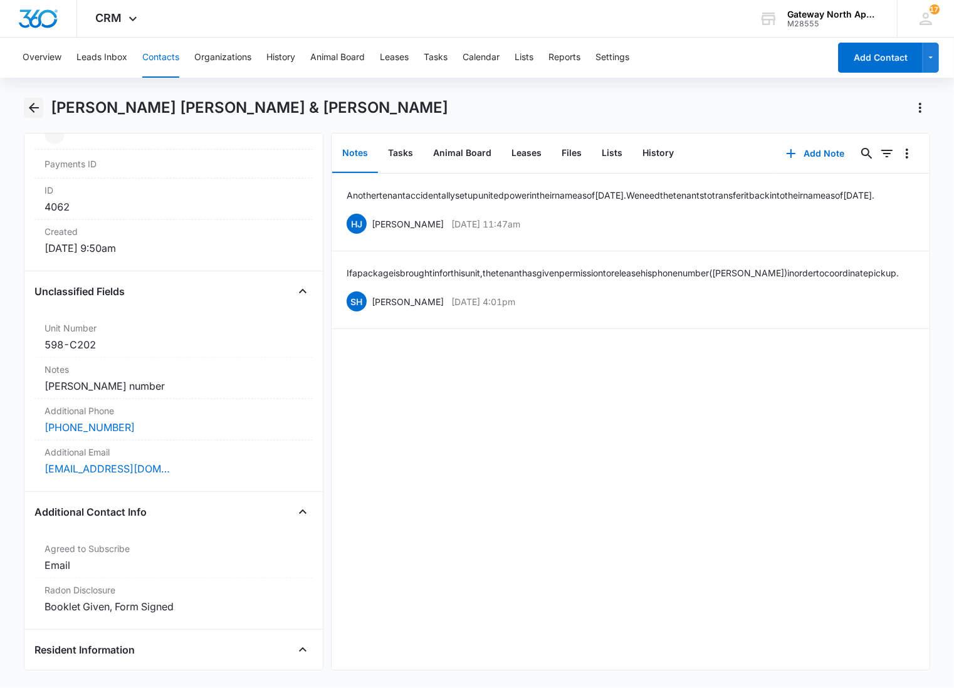
click at [29, 109] on icon "Back" at bounding box center [33, 107] width 15 height 15
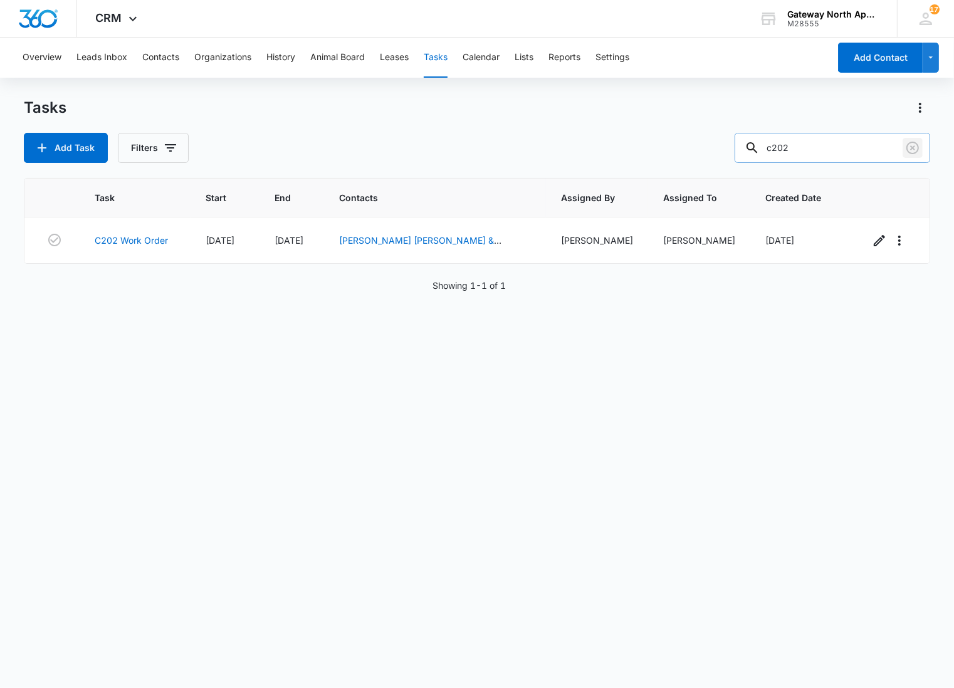
click at [920, 152] on button "Clear" at bounding box center [913, 148] width 20 height 20
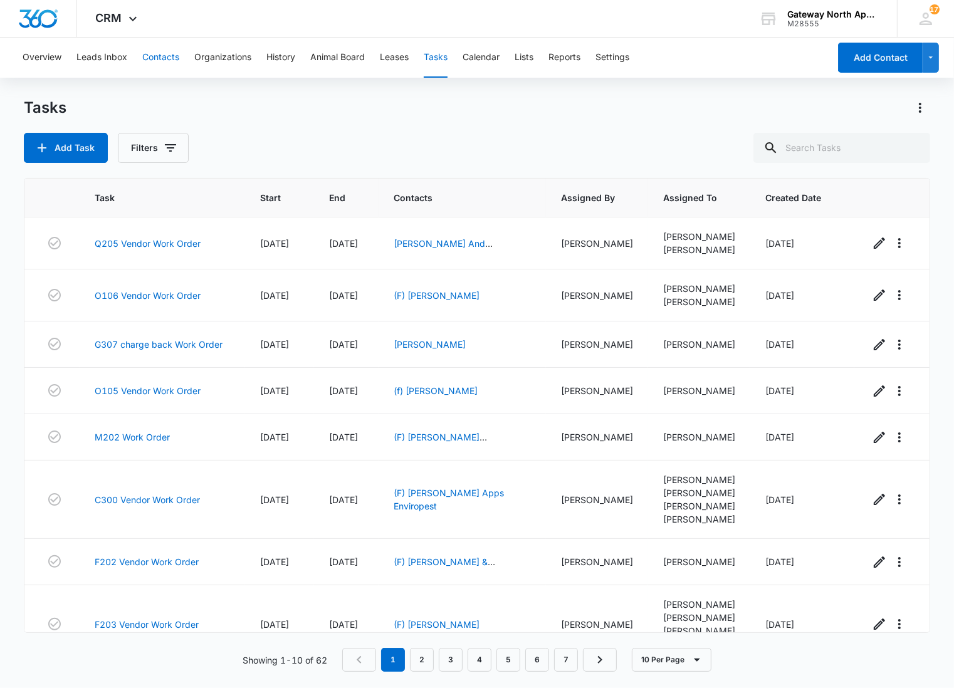
click at [177, 58] on button "Contacts" at bounding box center [160, 58] width 37 height 40
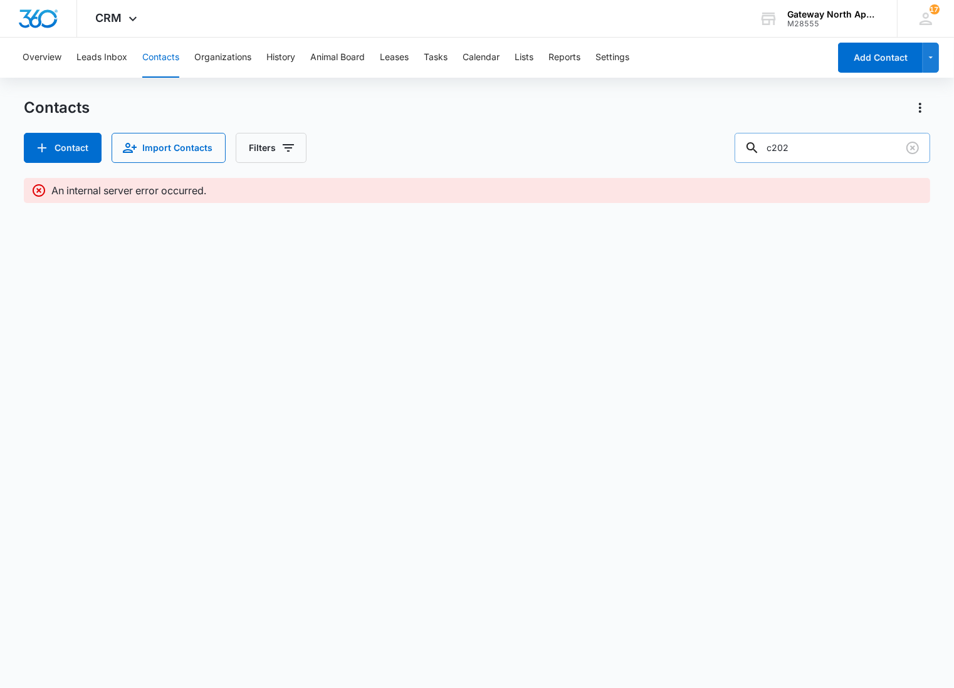
click at [892, 149] on input "c202" at bounding box center [833, 148] width 196 height 30
click at [916, 150] on icon "Clear" at bounding box center [912, 147] width 15 height 15
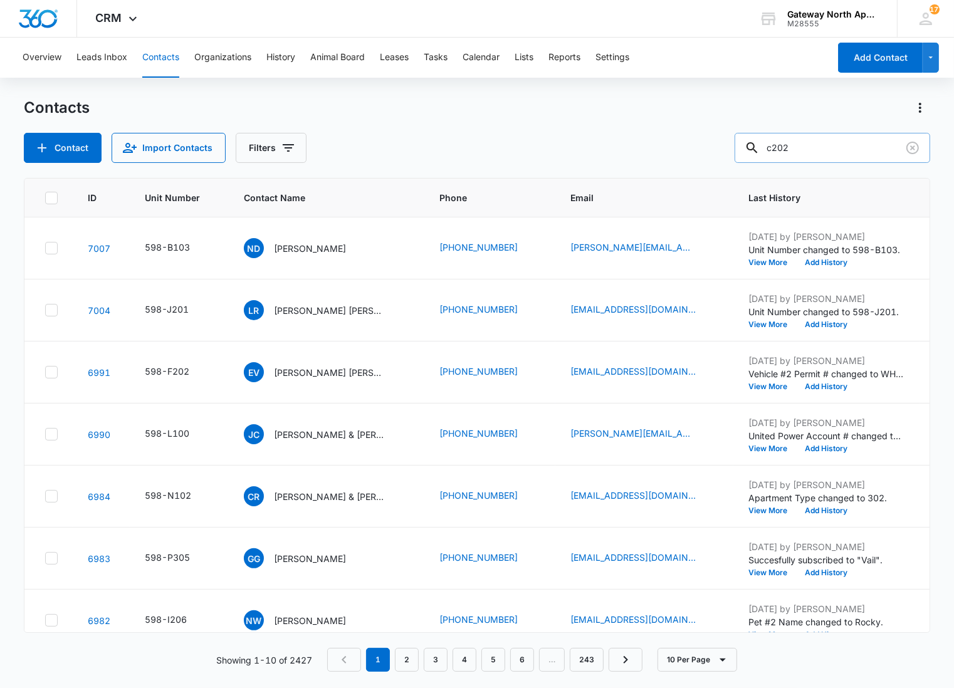
type input "c202"
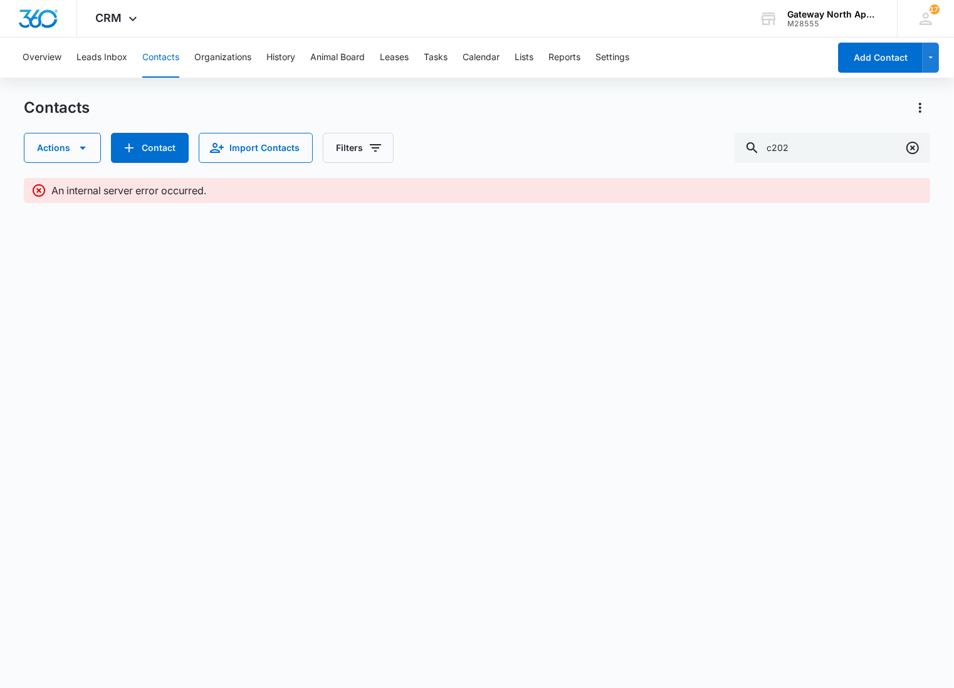
click at [916, 148] on icon "Clear" at bounding box center [912, 147] width 15 height 15
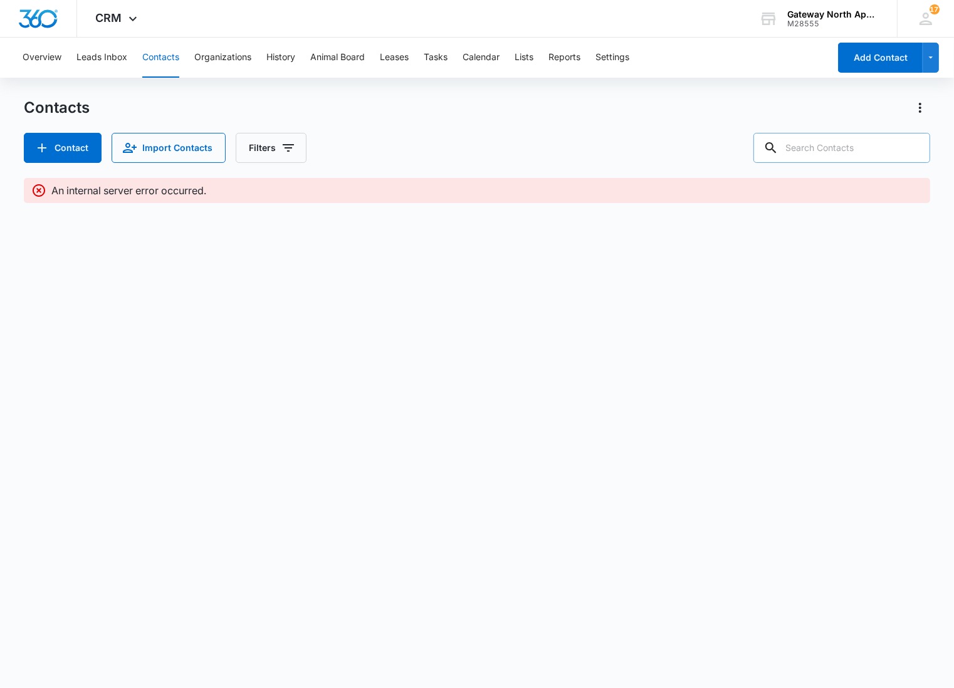
click at [857, 148] on input "text" at bounding box center [841, 148] width 177 height 30
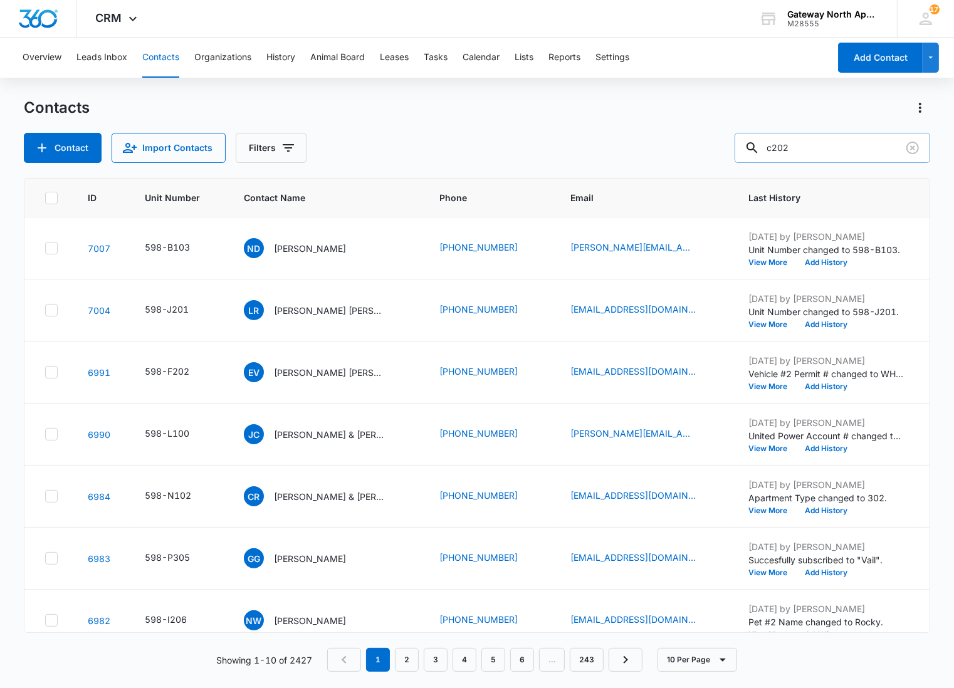
type input "c202"
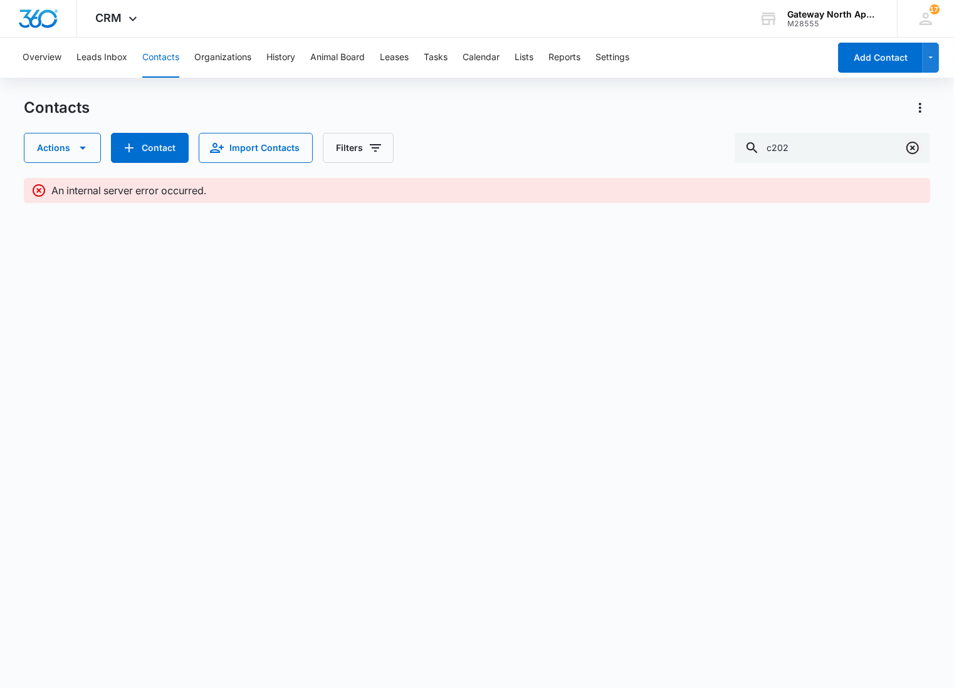
click at [913, 149] on icon "Clear" at bounding box center [912, 148] width 13 height 13
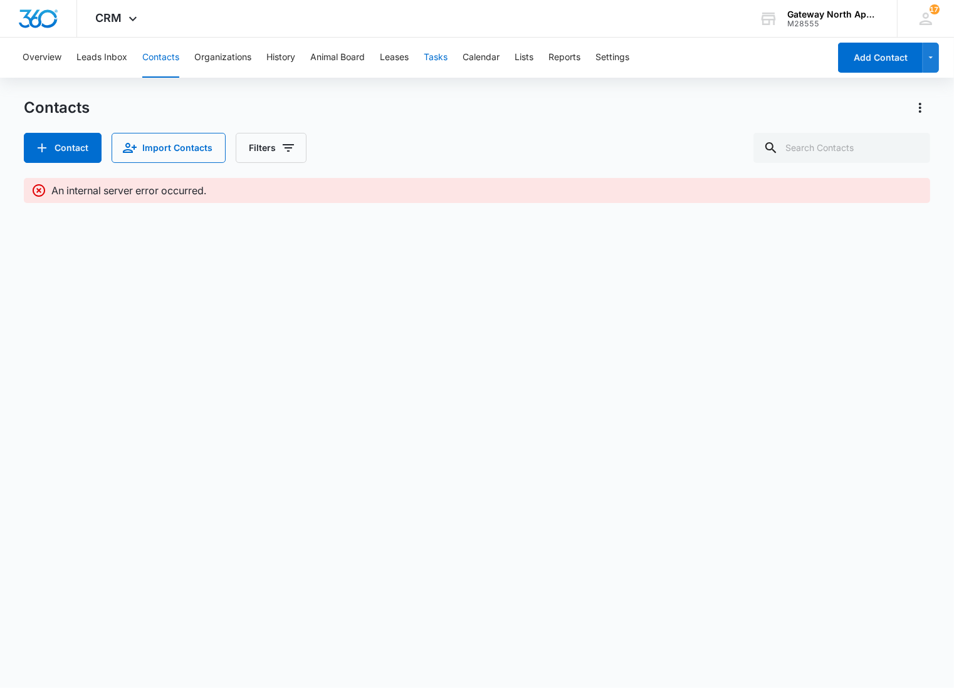
click at [445, 55] on button "Tasks" at bounding box center [436, 58] width 24 height 40
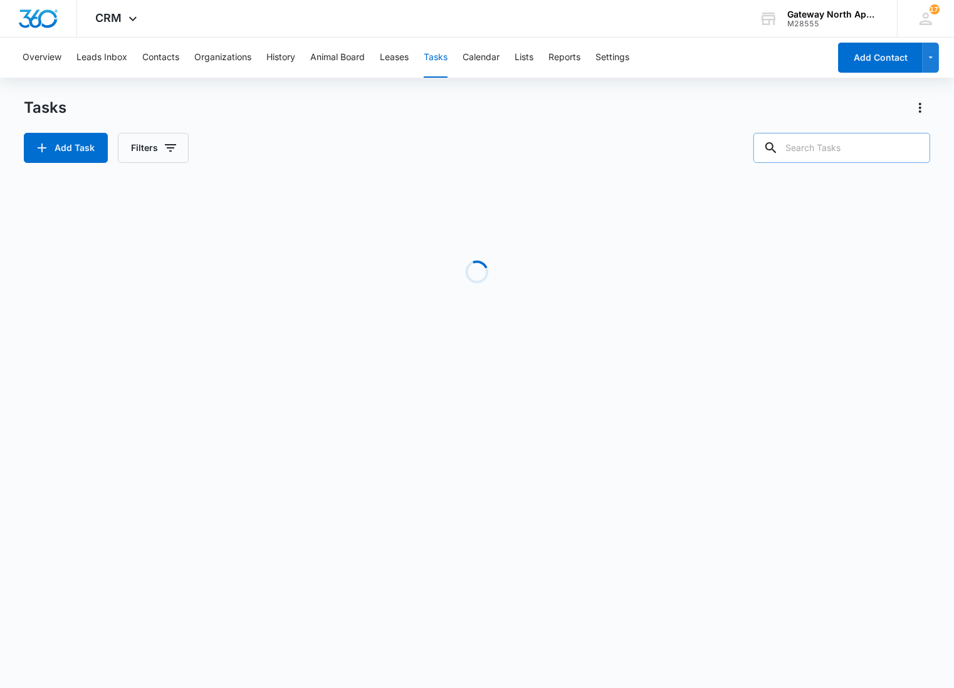
click at [840, 151] on input "text" at bounding box center [841, 148] width 177 height 30
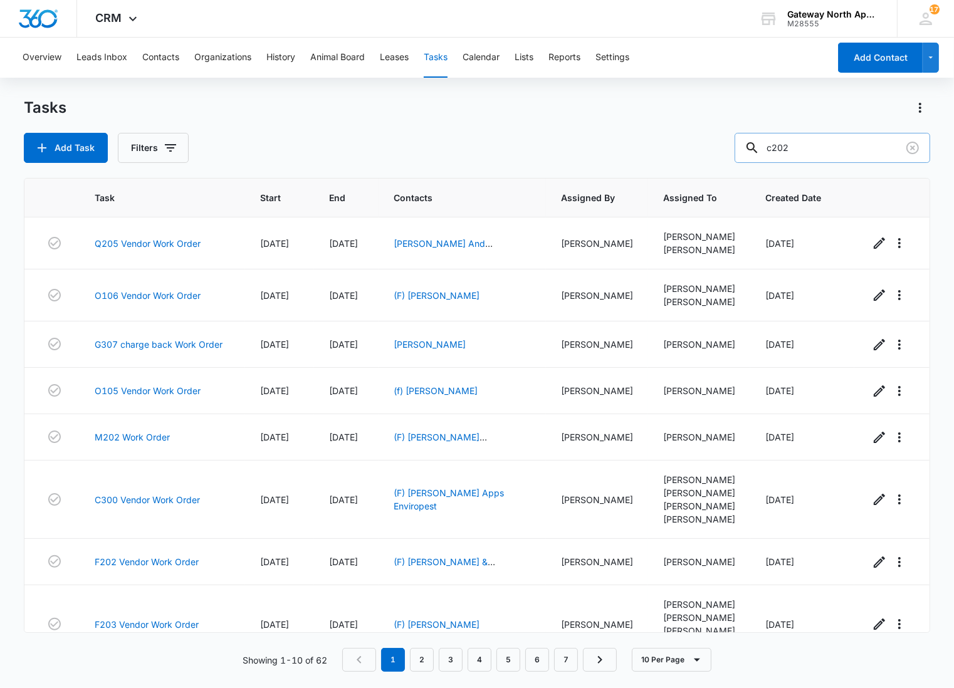
type input "c202"
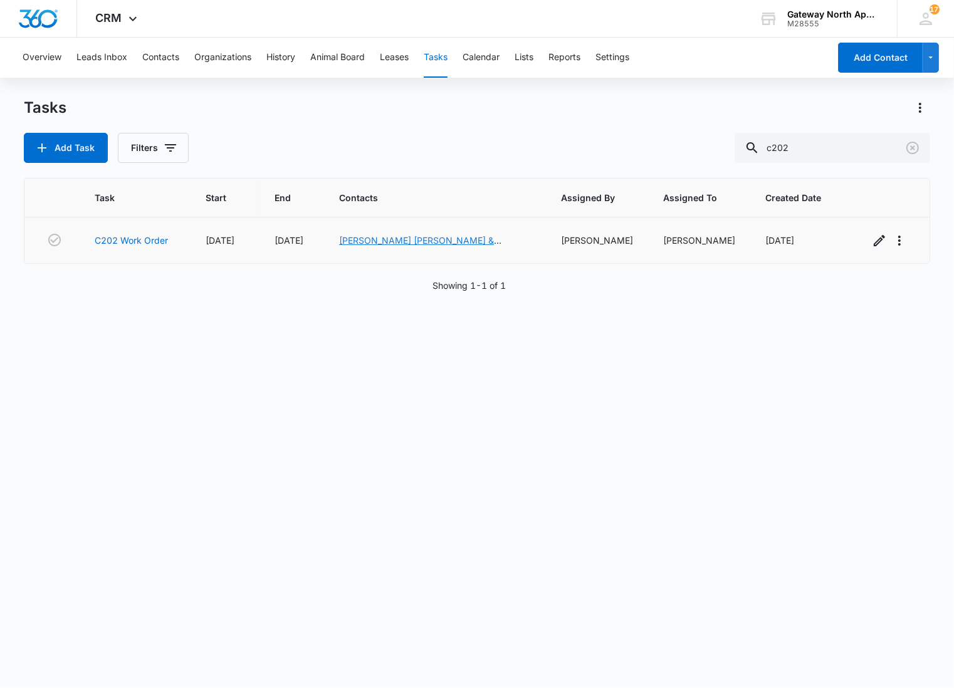
click at [441, 235] on link "[PERSON_NAME] [PERSON_NAME] & [PERSON_NAME]" at bounding box center [420, 247] width 162 height 24
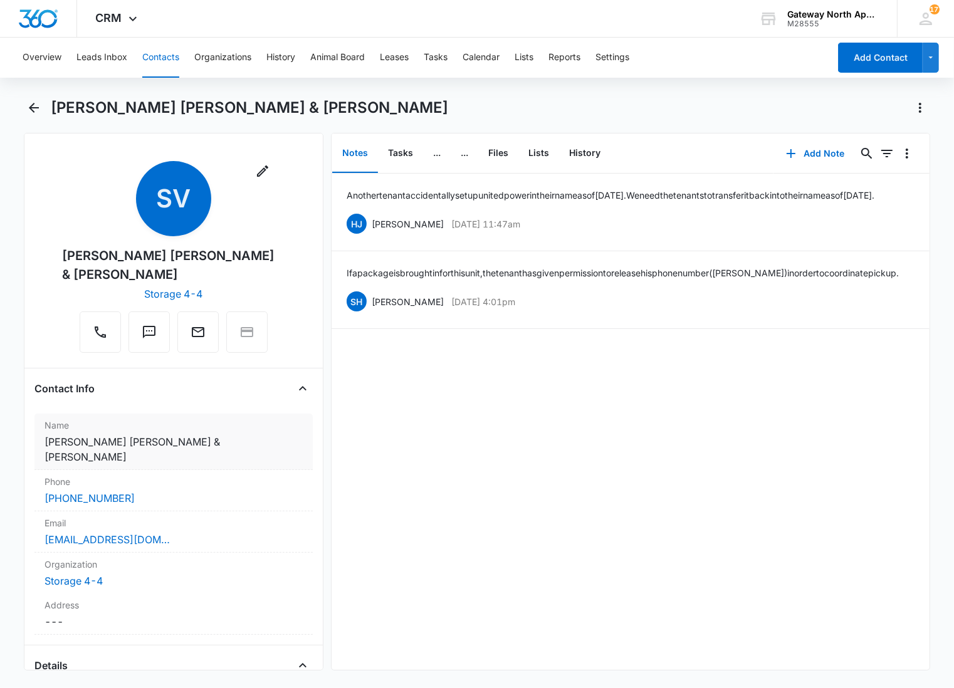
click at [224, 439] on dd "Cancel Save Changes Suzanne VanHorne Gregory Munn & Chris Munn" at bounding box center [174, 449] width 258 height 30
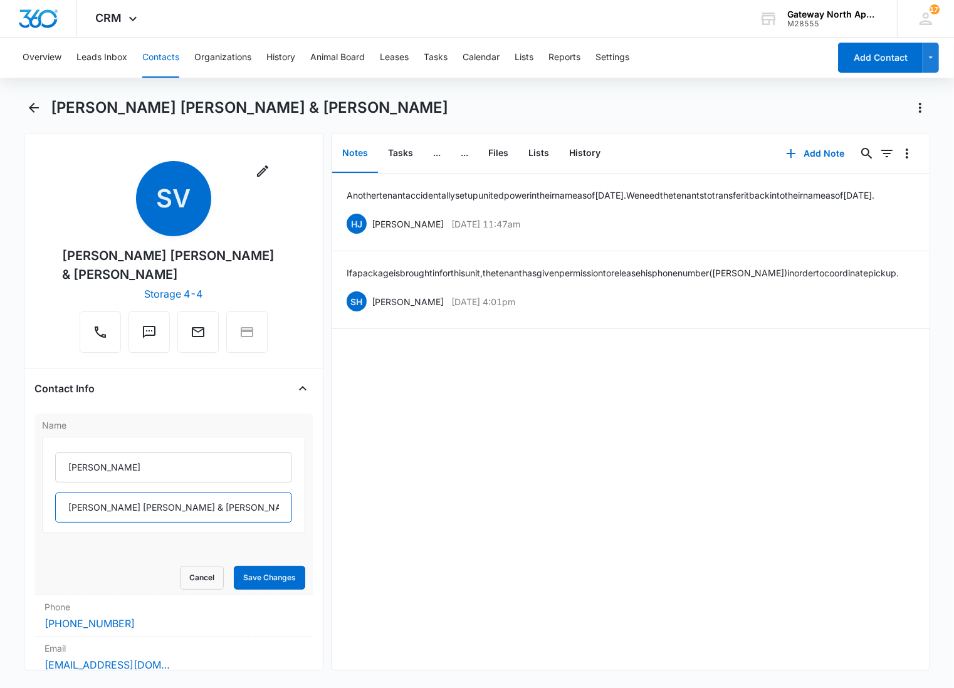
click at [234, 512] on input "VanHorne Gregory Munn & Chris Munn" at bounding box center [173, 508] width 237 height 30
type input "VanHorne Gregory Munn & Chris Munn"
click at [234, 566] on button "Save Changes" at bounding box center [269, 578] width 71 height 24
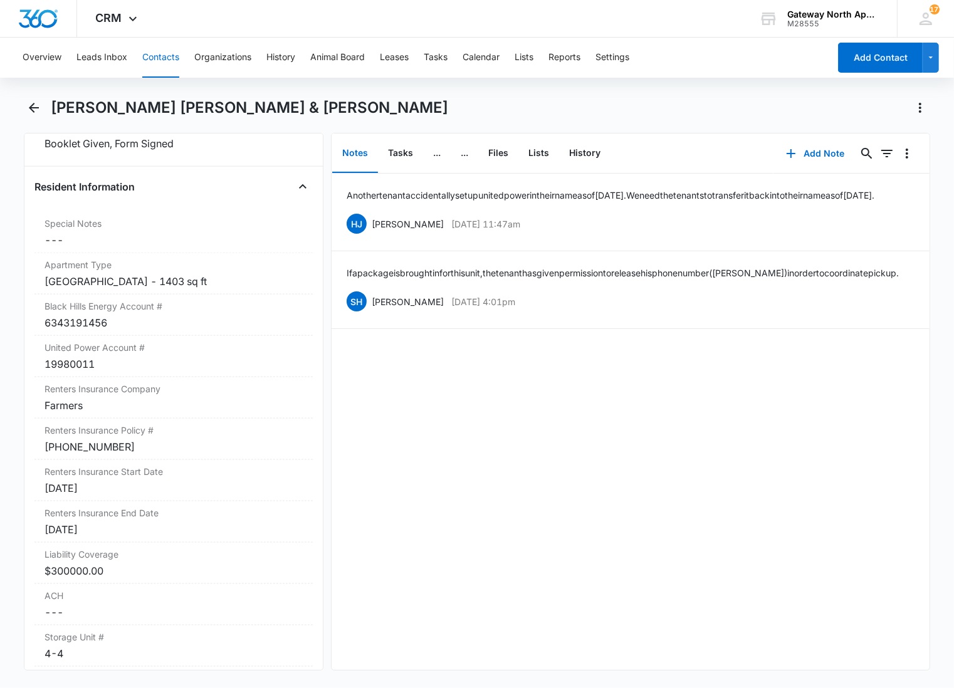
scroll to position [672, 0]
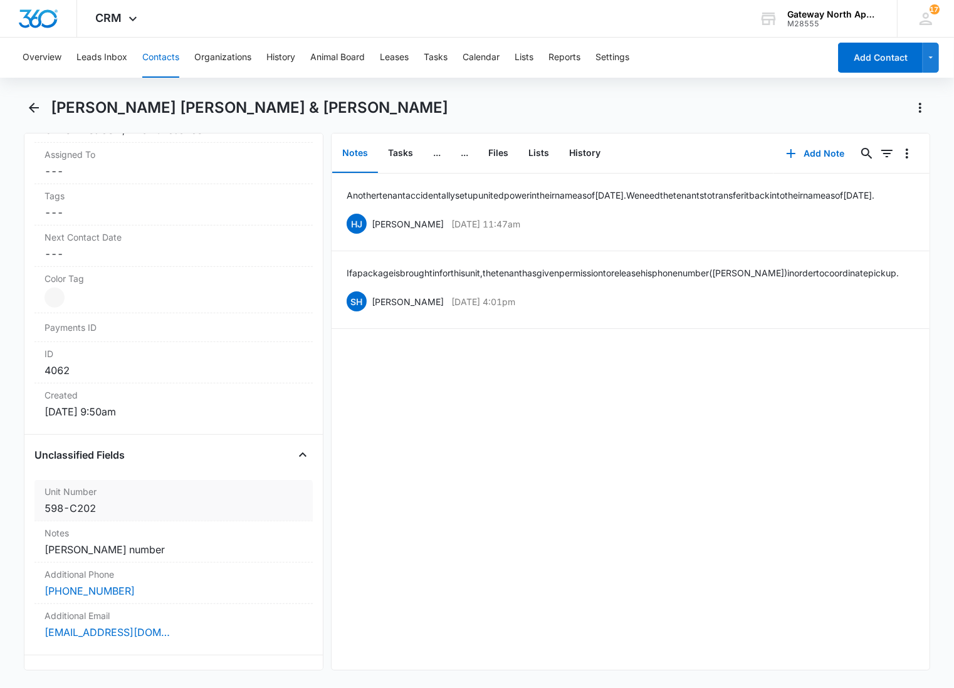
click at [129, 501] on div "598-C202" at bounding box center [174, 508] width 258 height 15
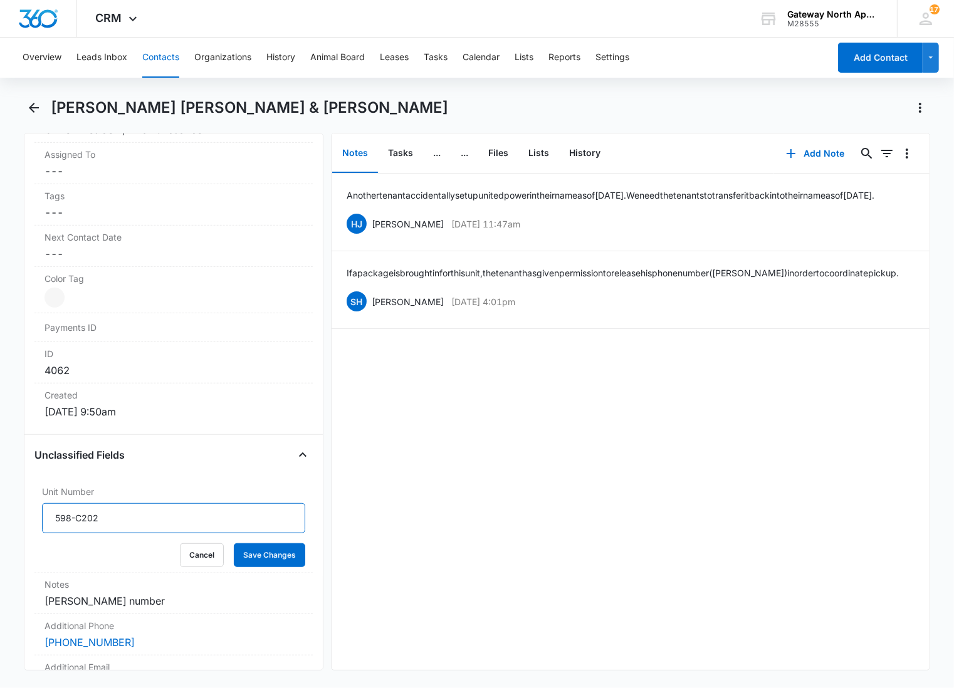
drag, startPoint x: 128, startPoint y: 509, endPoint x: 9, endPoint y: 519, distance: 118.9
click at [9, 519] on main "Suzanne VanHorne Gregory Munn & Chris Munn Remove SV Suzanne VanHorne Gregory M…" at bounding box center [477, 392] width 954 height 588
click at [234, 543] on button "Save Changes" at bounding box center [269, 555] width 71 height 24
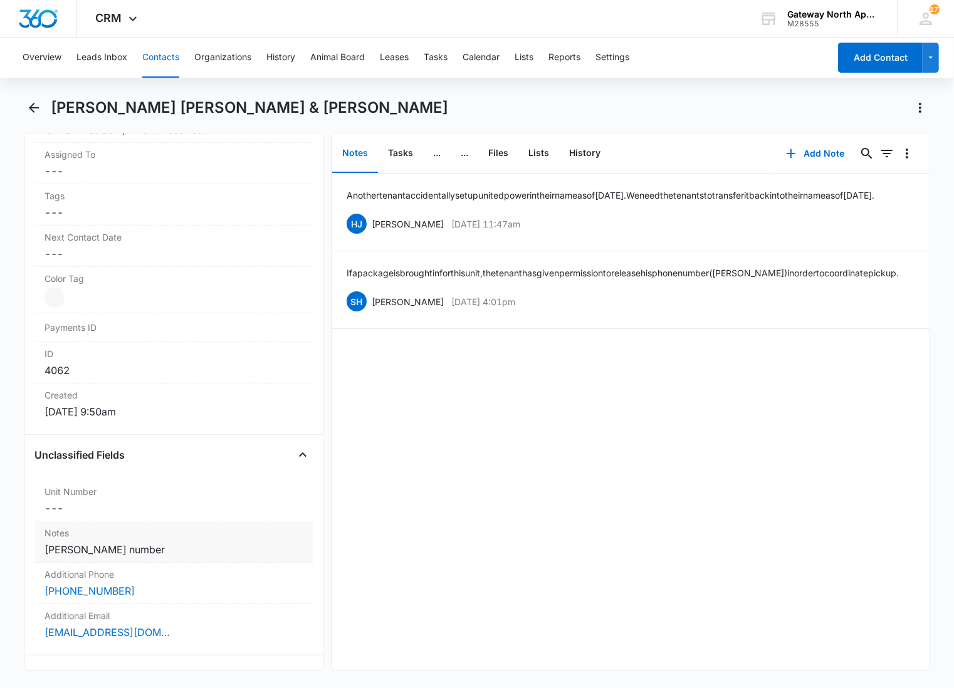
click at [159, 501] on dd "Cancel Save Changes ---" at bounding box center [174, 508] width 258 height 15
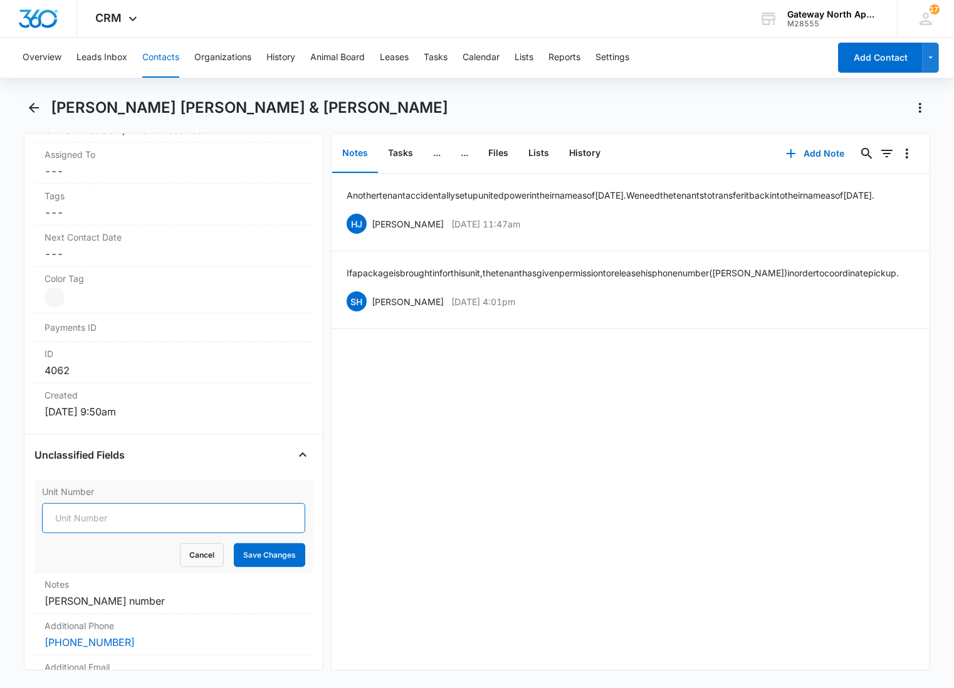
click at [120, 503] on input "Unit Number" at bounding box center [173, 518] width 263 height 30
type input "598-C202"
click at [234, 543] on button "Save Changes" at bounding box center [269, 555] width 71 height 24
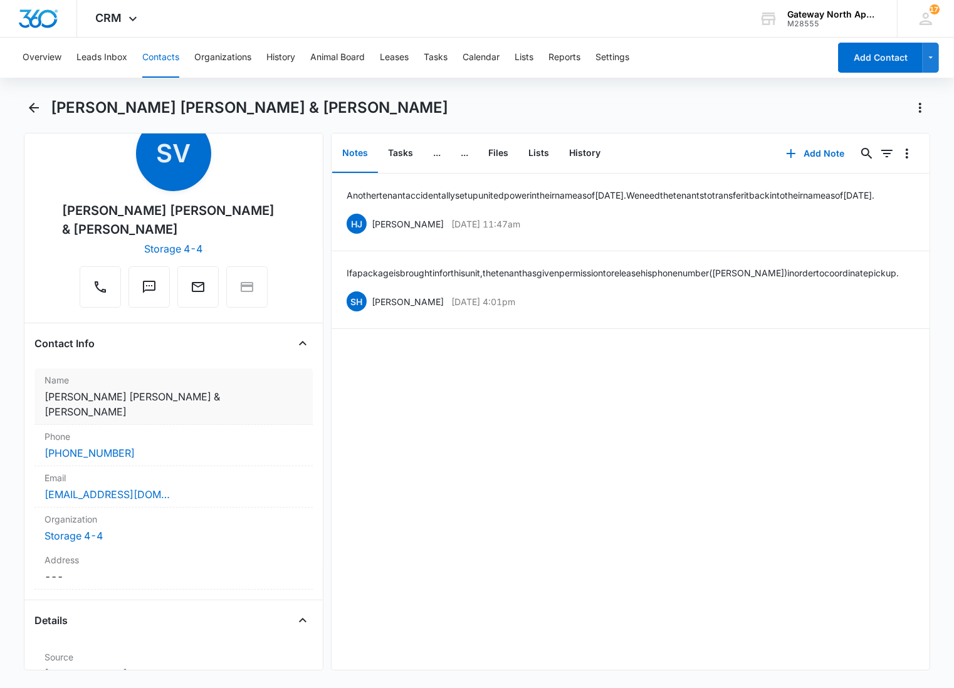
scroll to position [0, 0]
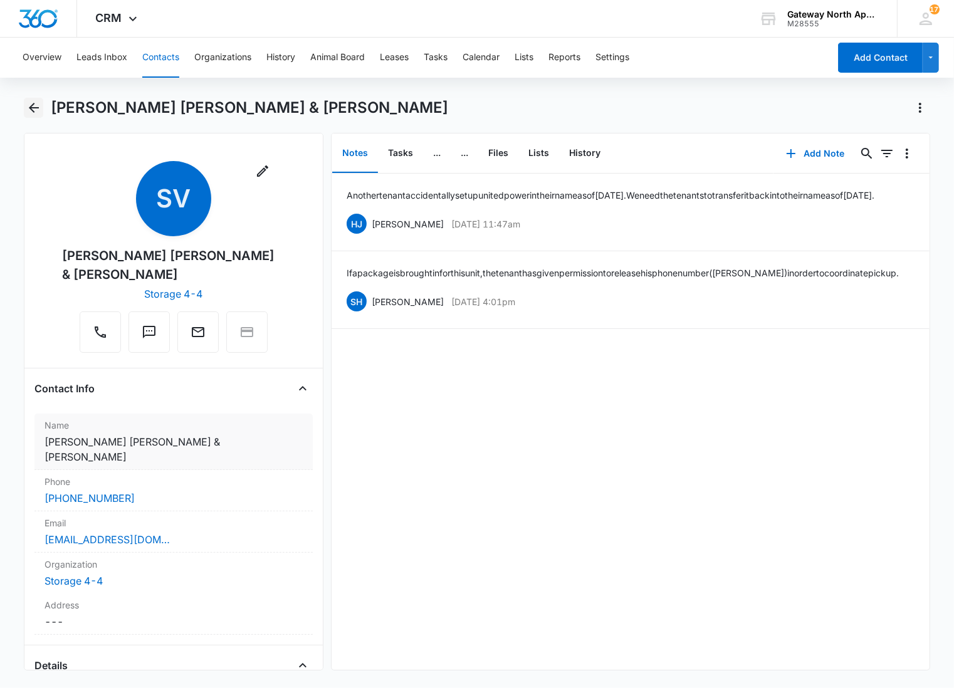
click at [24, 103] on button "Back" at bounding box center [33, 108] width 19 height 20
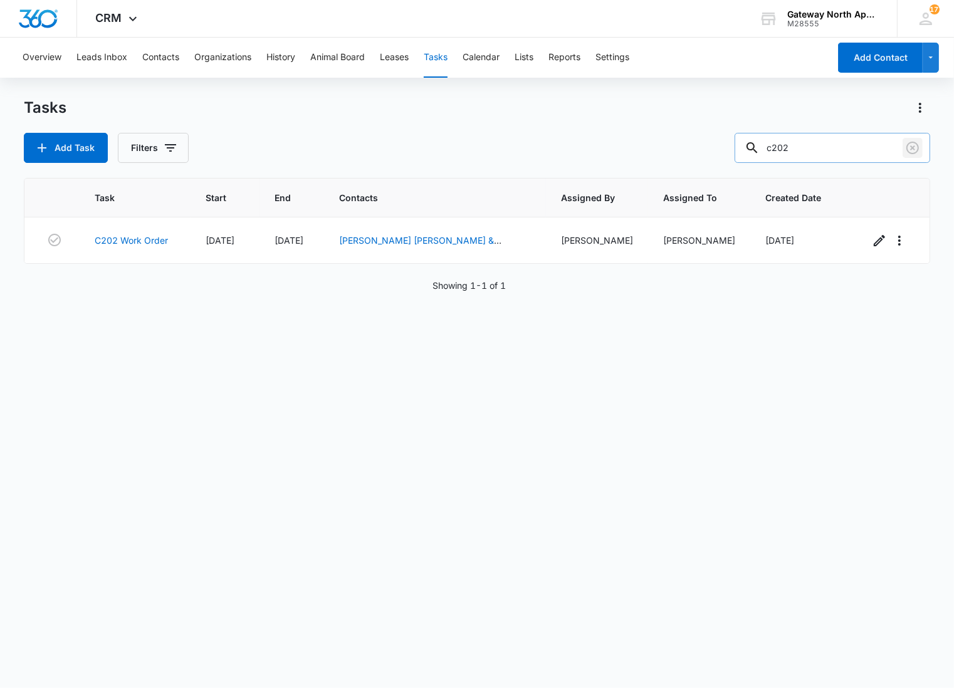
click at [907, 149] on icon "Clear" at bounding box center [912, 148] width 13 height 13
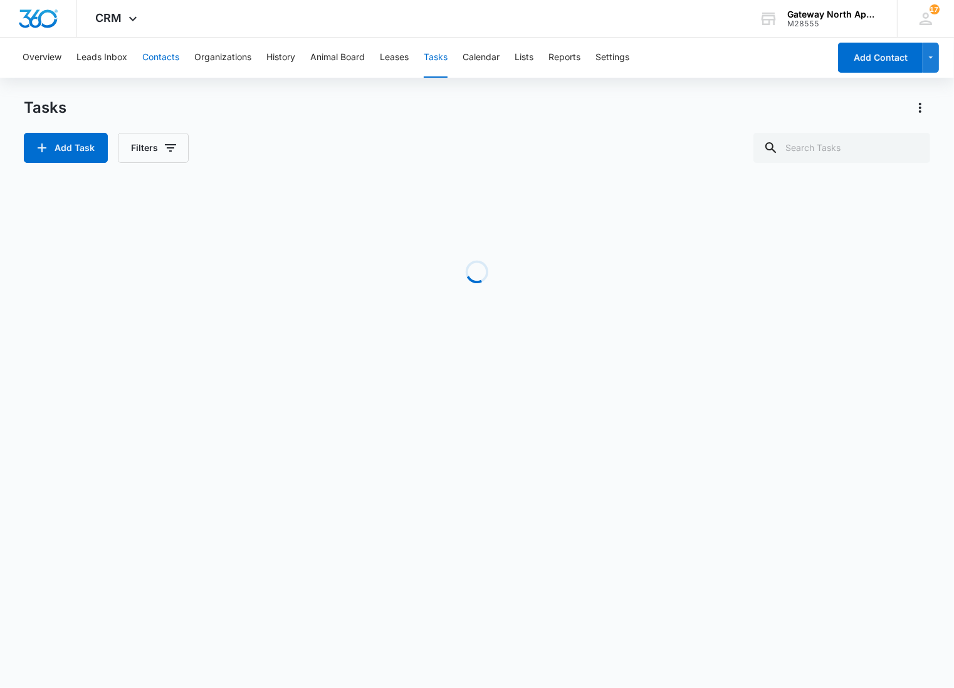
click at [160, 56] on button "Contacts" at bounding box center [160, 58] width 37 height 40
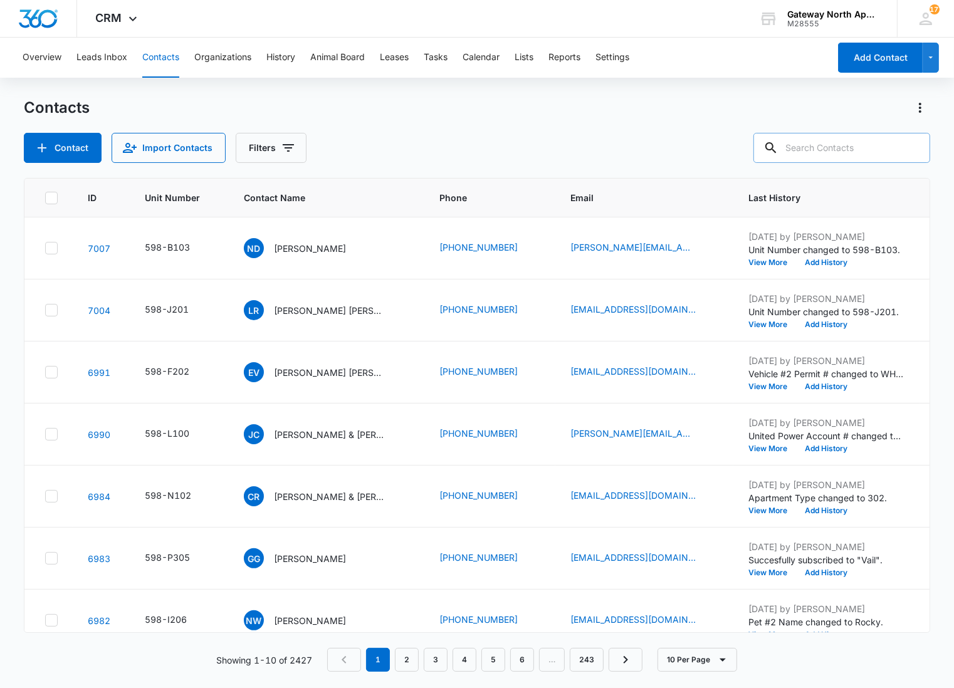
click at [851, 147] on input "text" at bounding box center [841, 148] width 177 height 30
type input "c202"
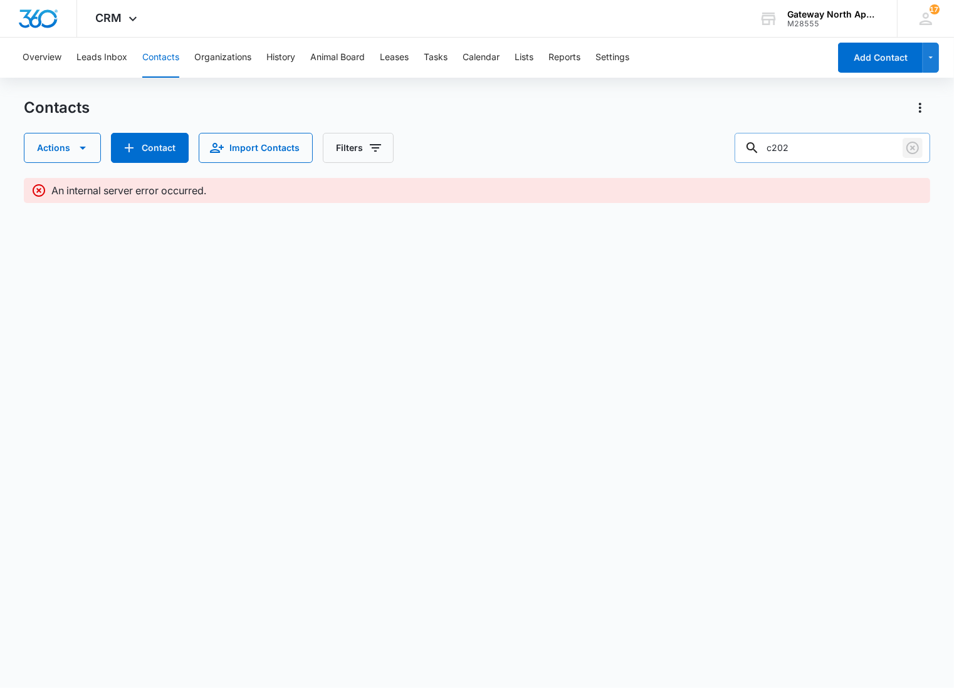
drag, startPoint x: 916, startPoint y: 145, endPoint x: 913, endPoint y: 152, distance: 7.3
click at [913, 152] on icon "Clear" at bounding box center [912, 147] width 15 height 15
